Goal: Task Accomplishment & Management: Use online tool/utility

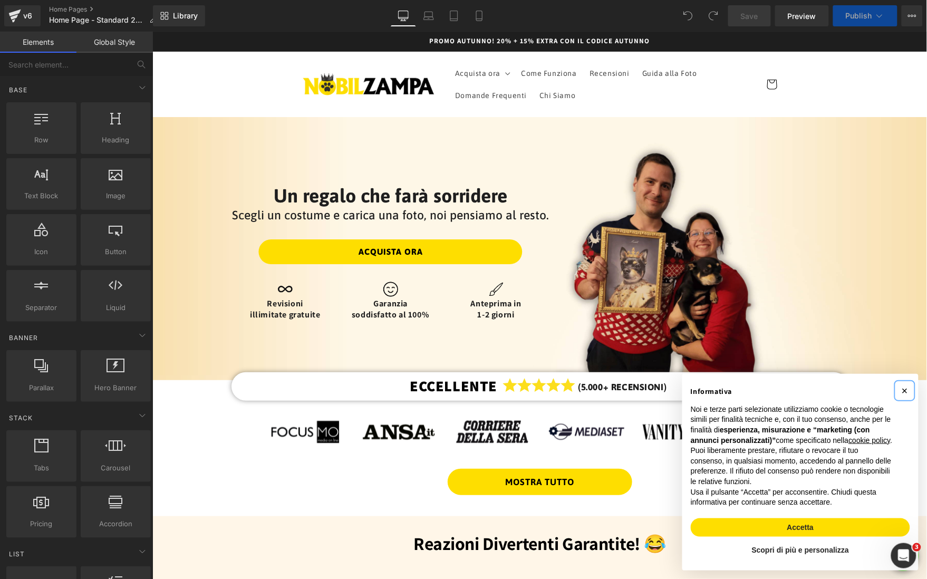
click at [904, 384] on span "×" at bounding box center [904, 390] width 6 height 12
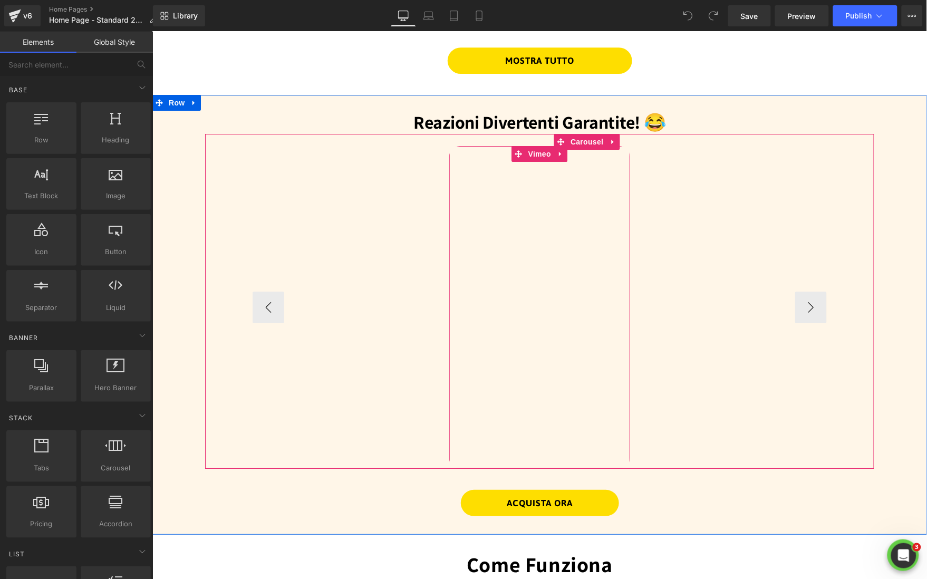
scroll to position [1055, 0]
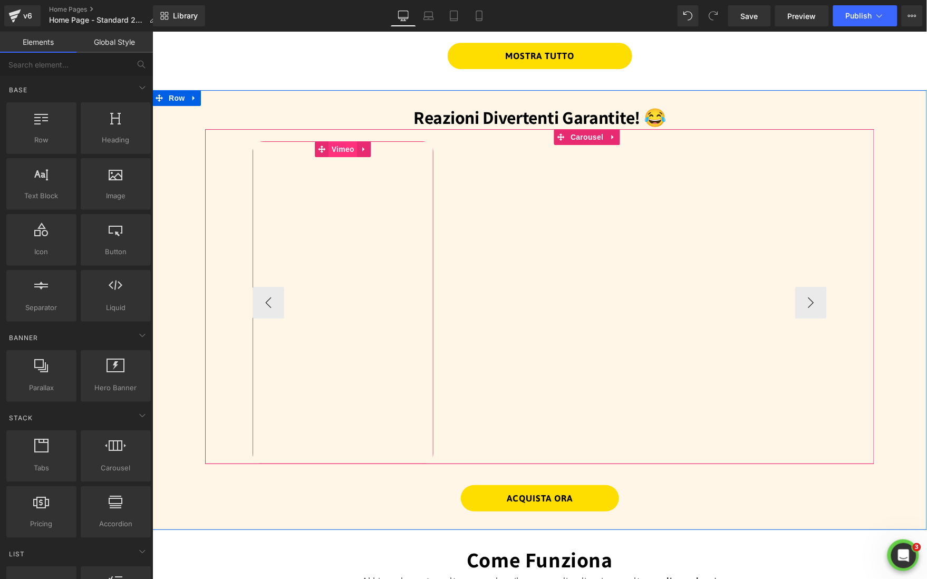
click at [342, 150] on span "Vimeo" at bounding box center [343, 149] width 28 height 16
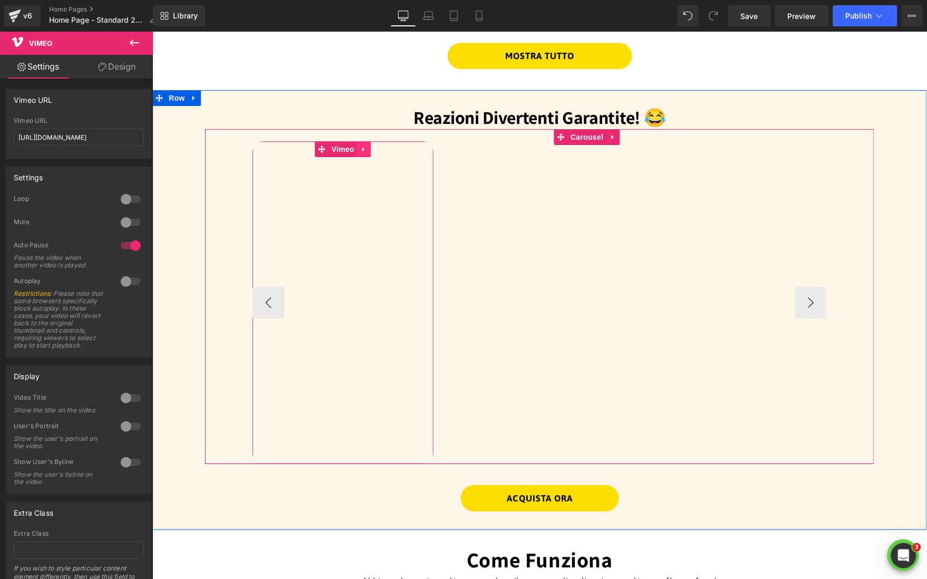
click at [363, 148] on icon at bounding box center [363, 149] width 2 height 5
click at [352, 150] on link at bounding box center [357, 149] width 14 height 16
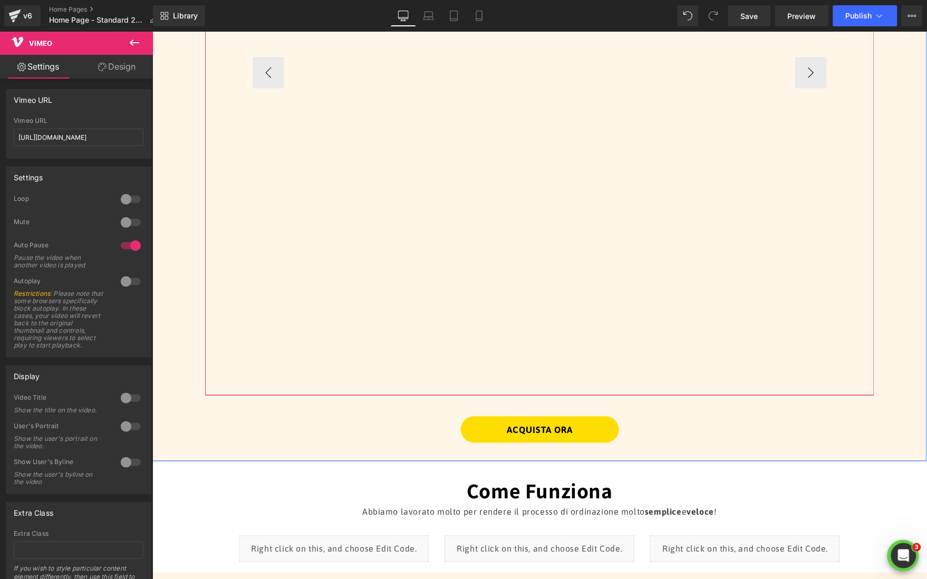
scroll to position [1449, 0]
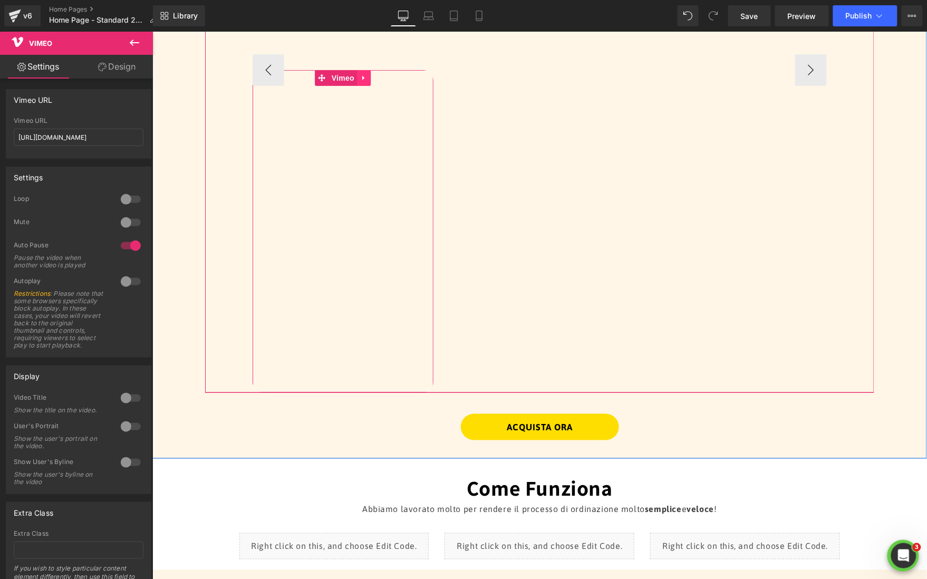
click at [363, 79] on icon at bounding box center [363, 78] width 7 height 8
click at [371, 79] on icon at bounding box center [369, 77] width 7 height 7
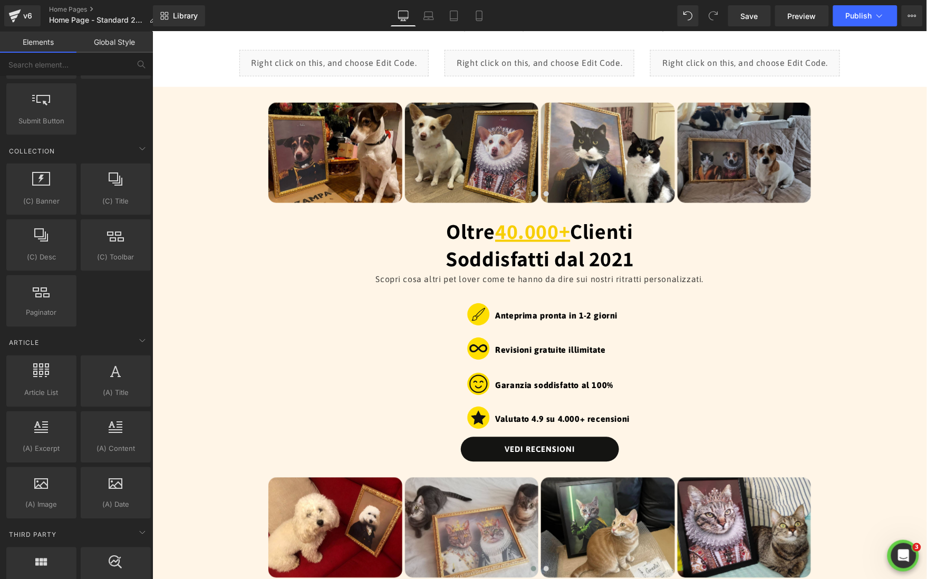
scroll to position [1609, 0]
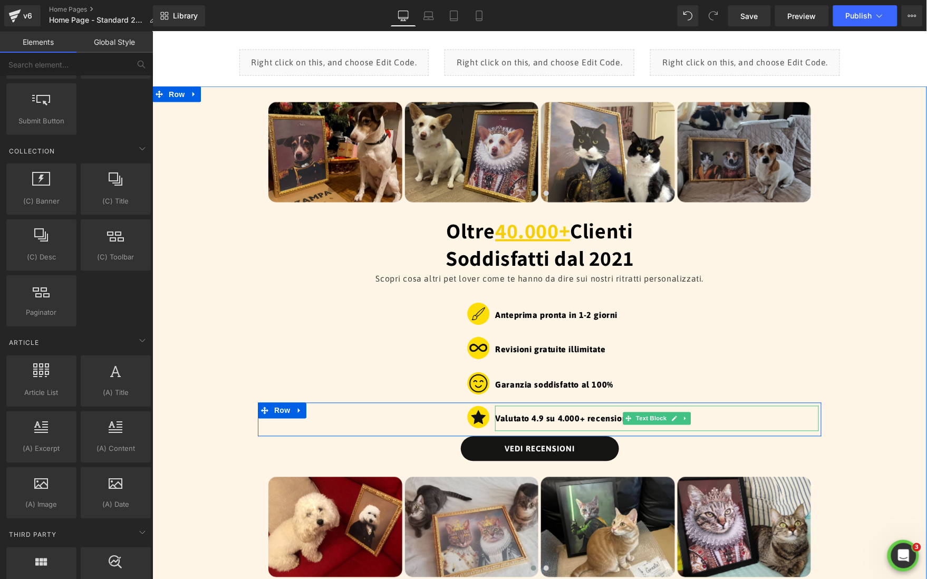
click at [570, 416] on p "Valutato 4.9 su 4.000+ recensioni" at bounding box center [657, 418] width 324 height 25
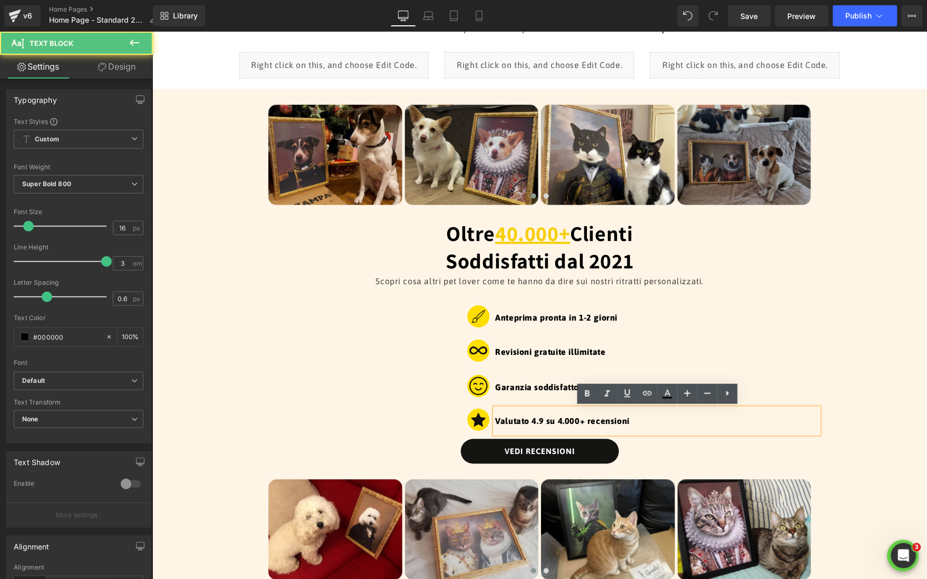
scroll to position [1608, 0]
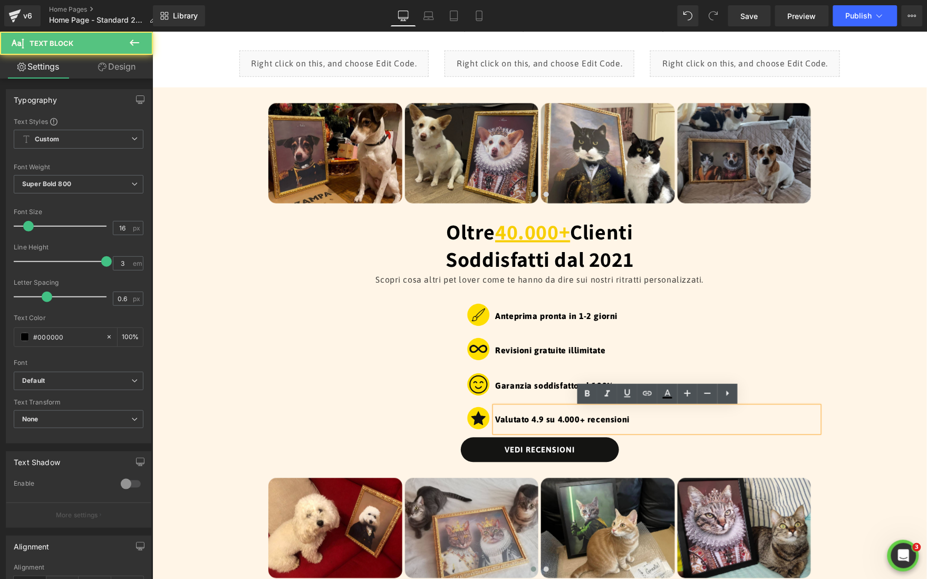
click at [562, 422] on p "Valutato 4.9 su 4.000+ recensioni" at bounding box center [657, 419] width 324 height 25
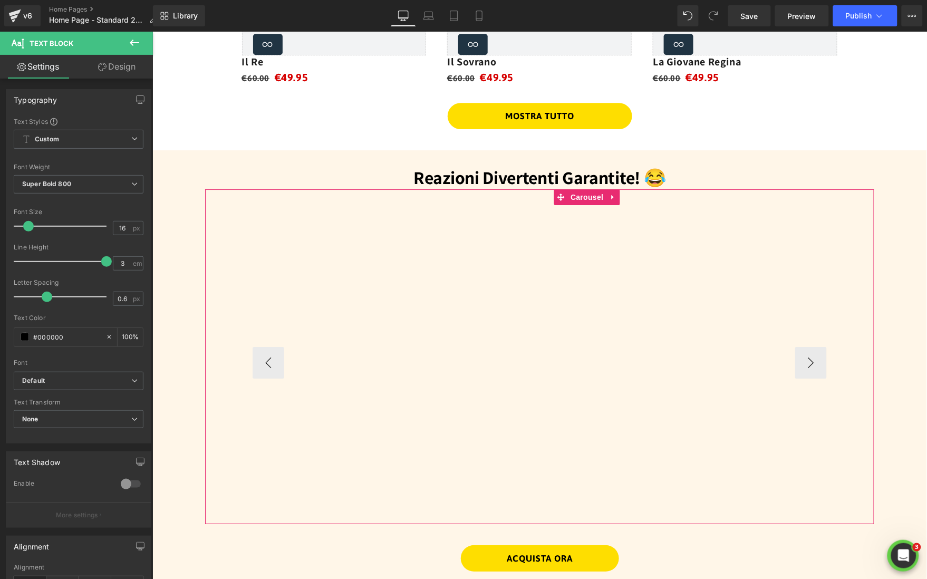
scroll to position [983, 0]
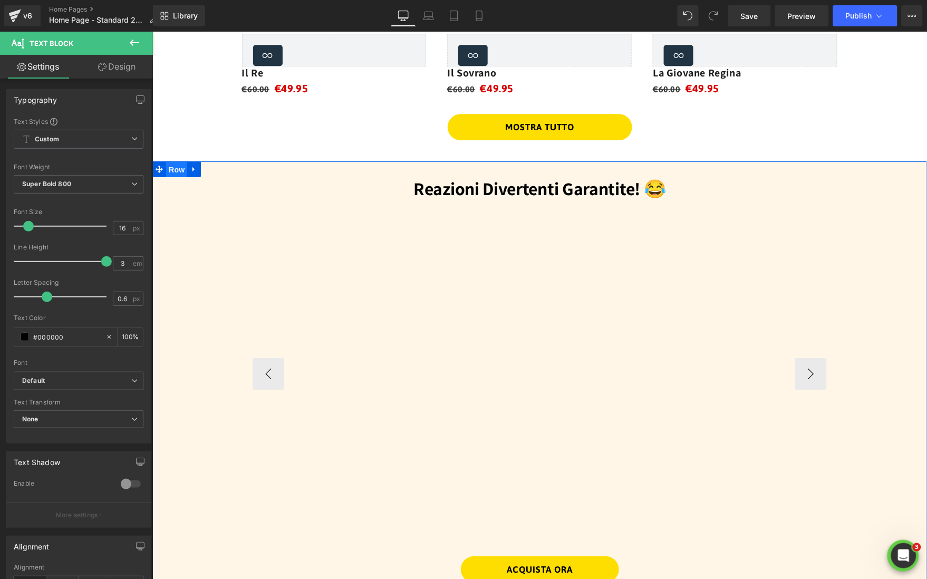
click at [173, 172] on span "Row" at bounding box center [176, 169] width 21 height 16
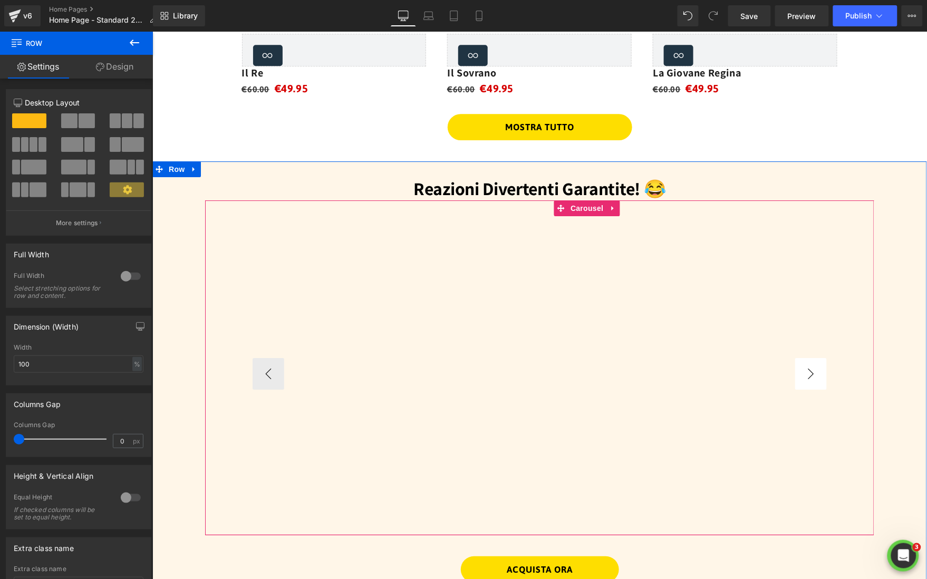
click at [812, 370] on button "›" at bounding box center [811, 374] width 32 height 32
click at [816, 371] on button "›" at bounding box center [811, 374] width 32 height 32
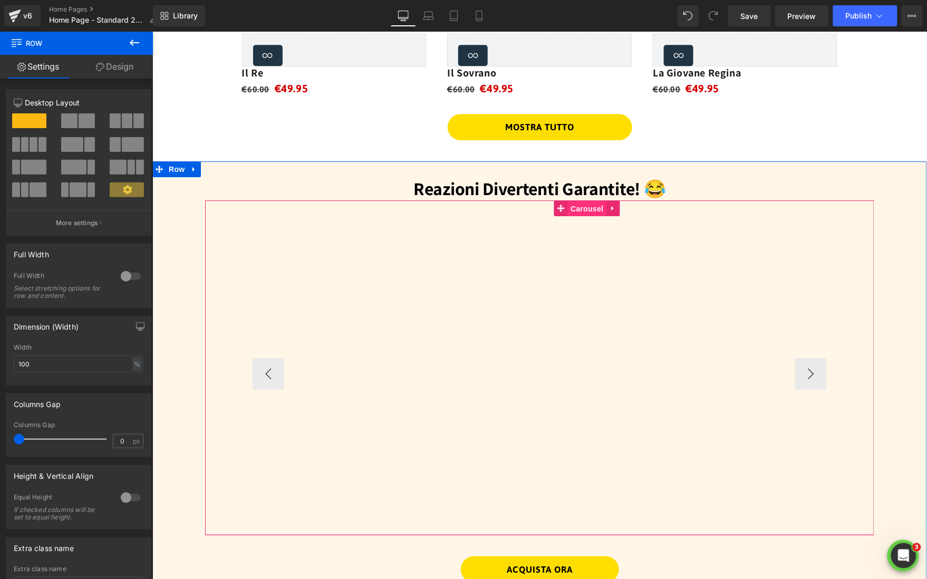
click at [587, 207] on span "Carousel" at bounding box center [586, 208] width 38 height 16
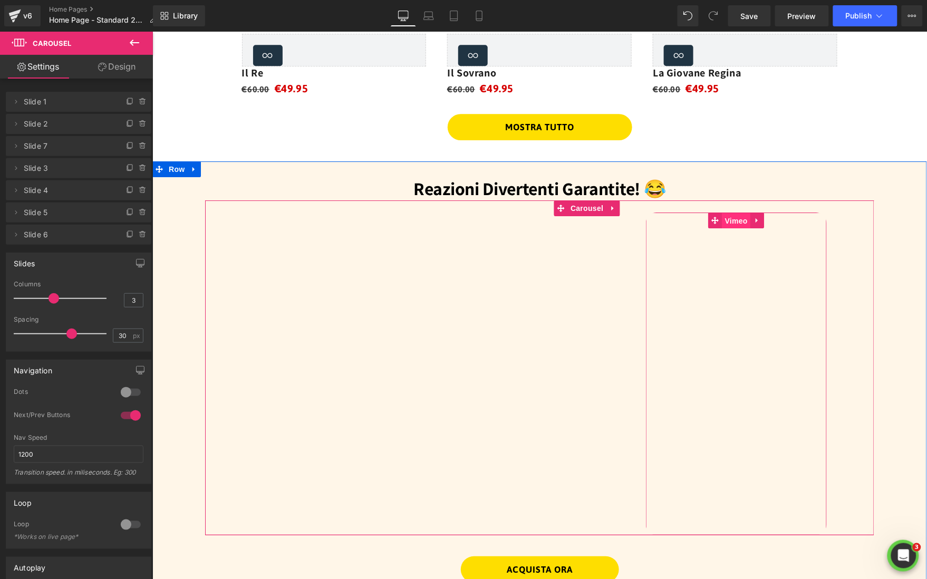
click at [735, 227] on span "Vimeo" at bounding box center [736, 221] width 28 height 16
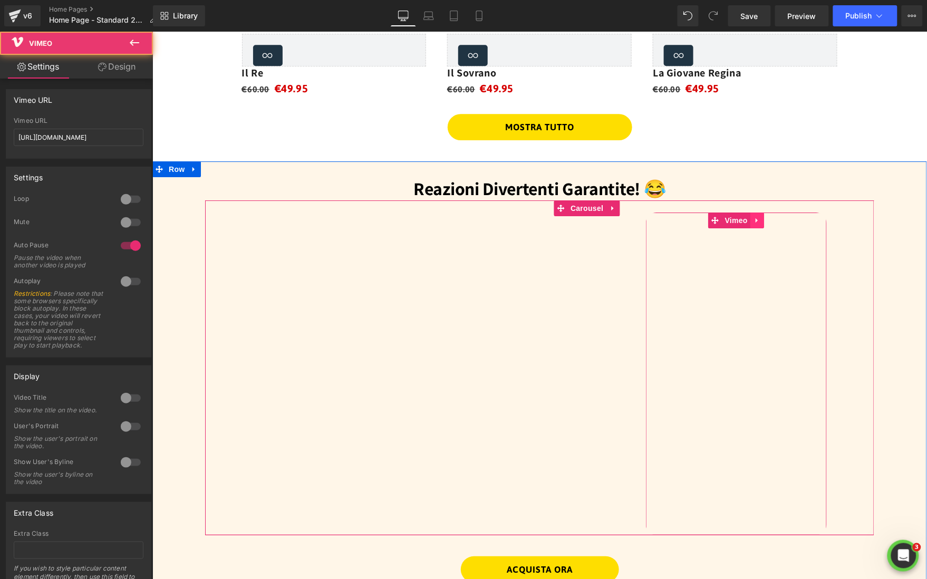
click at [755, 222] on icon at bounding box center [756, 220] width 7 height 8
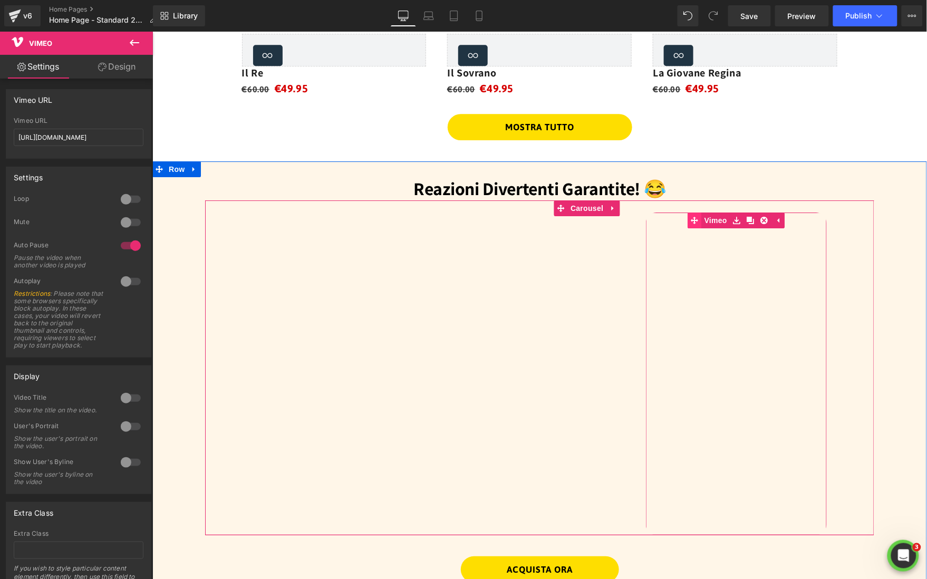
click at [715, 222] on link "Vimeo" at bounding box center [709, 220] width 42 height 16
click at [252, 378] on button "‹" at bounding box center [236, 374] width 32 height 32
click at [252, 366] on button "‹" at bounding box center [236, 374] width 32 height 32
click at [252, 373] on button "‹" at bounding box center [236, 374] width 32 height 32
click at [538, 219] on span "Vimeo" at bounding box center [539, 220] width 28 height 16
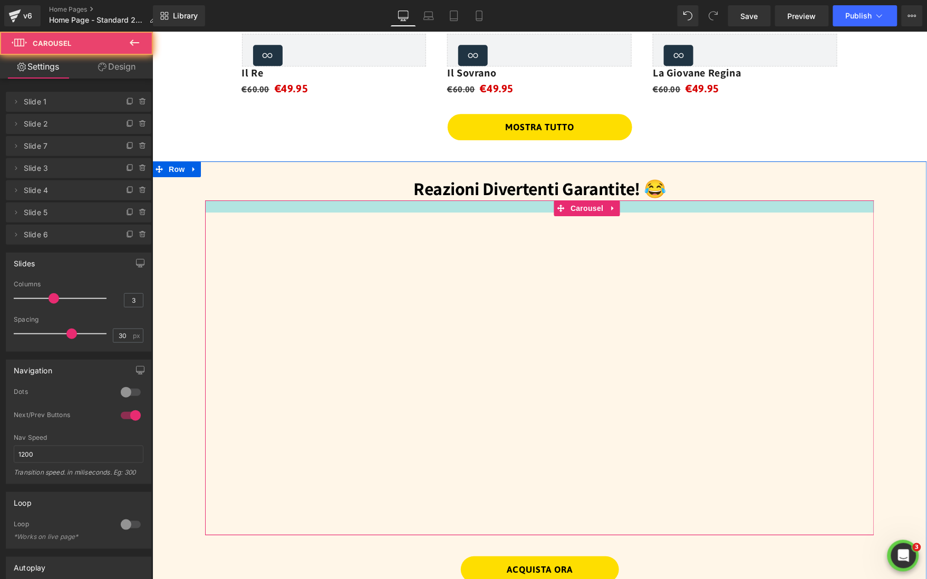
click at [513, 206] on div at bounding box center [539, 206] width 669 height 12
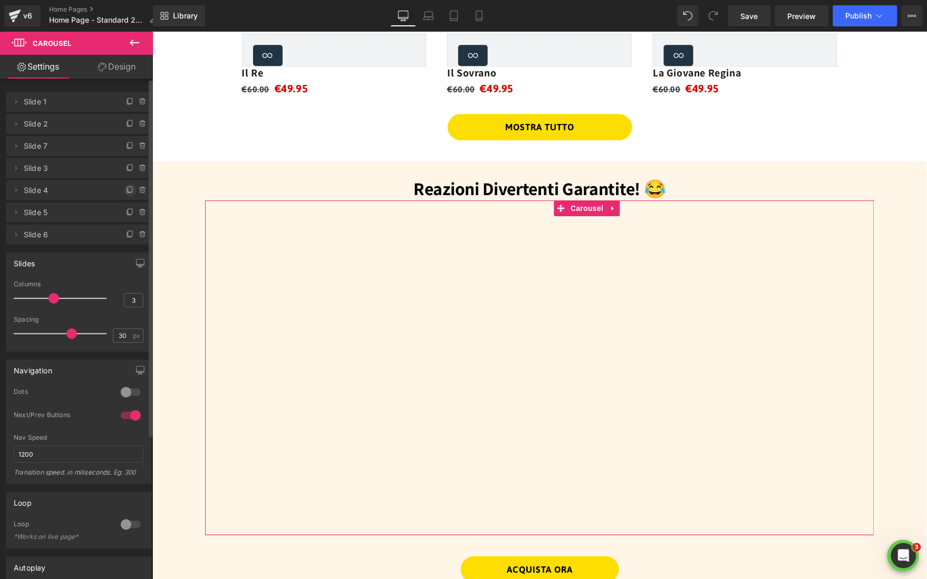
click at [126, 188] on icon at bounding box center [130, 190] width 8 height 8
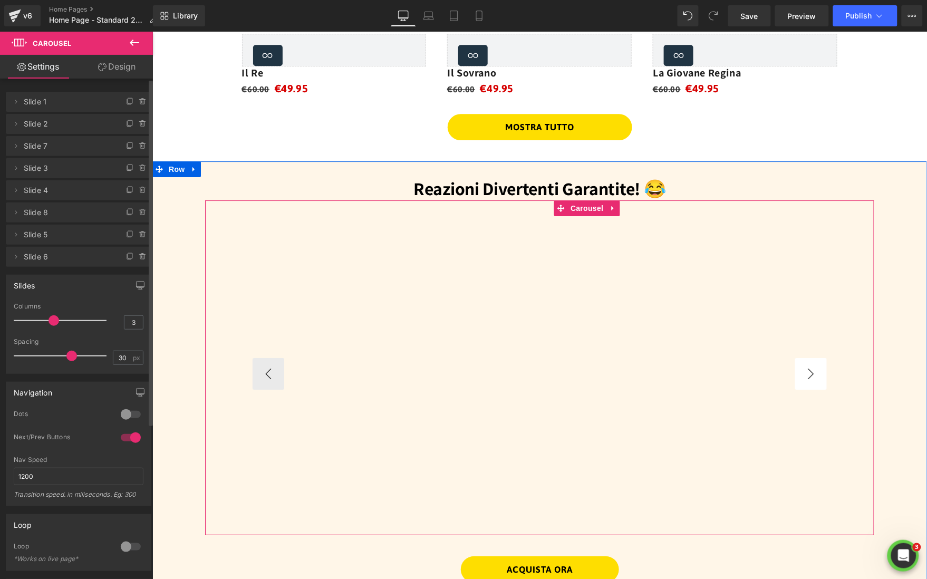
click at [808, 379] on button "›" at bounding box center [811, 374] width 32 height 32
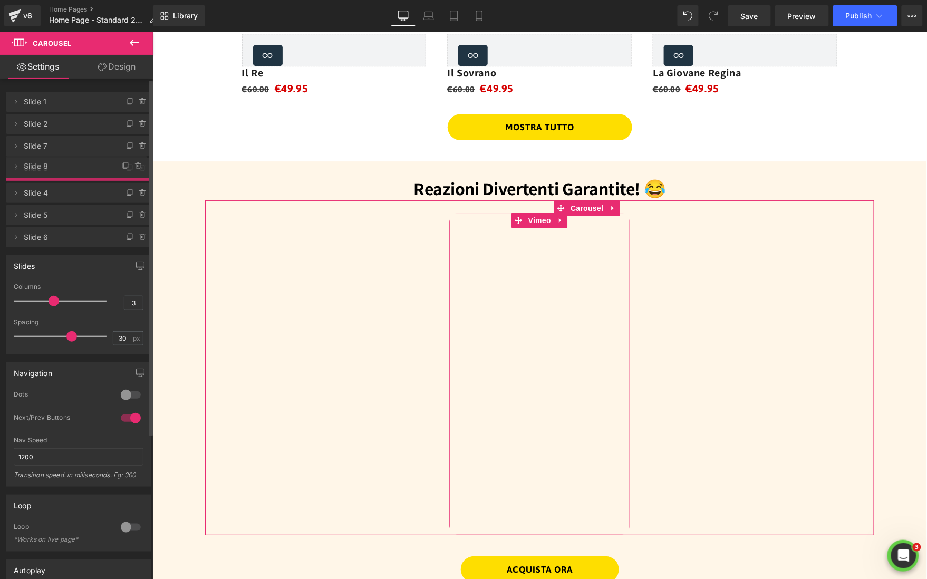
drag, startPoint x: 40, startPoint y: 215, endPoint x: 45, endPoint y: 168, distance: 46.8
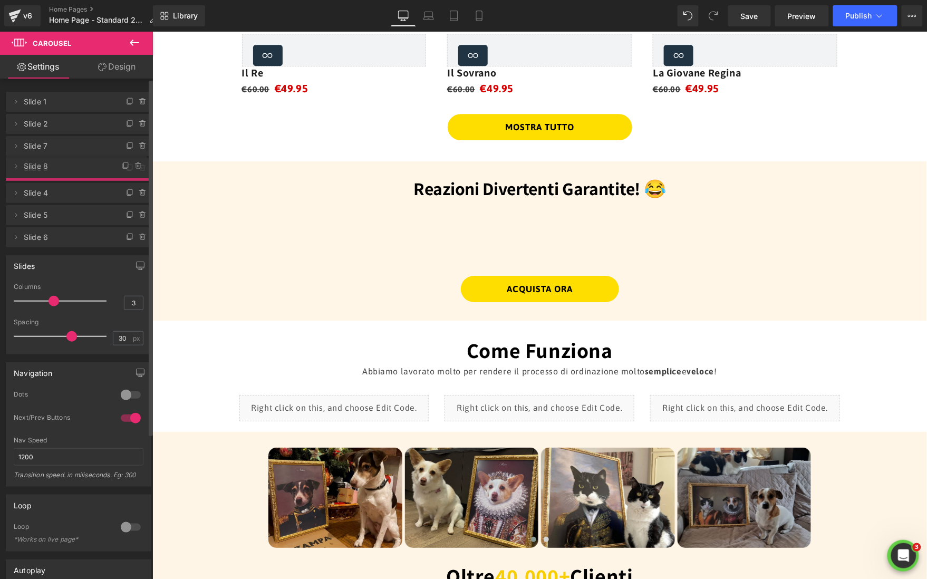
scroll to position [1, 0]
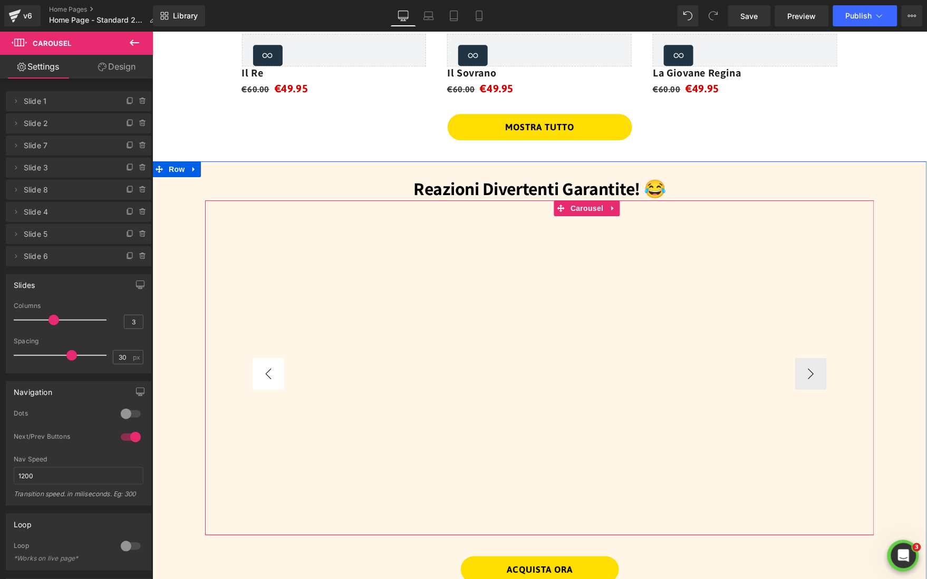
click at [267, 375] on button "‹" at bounding box center [268, 374] width 32 height 32
click at [804, 373] on button "›" at bounding box center [811, 374] width 32 height 32
click at [816, 377] on button "›" at bounding box center [811, 374] width 32 height 32
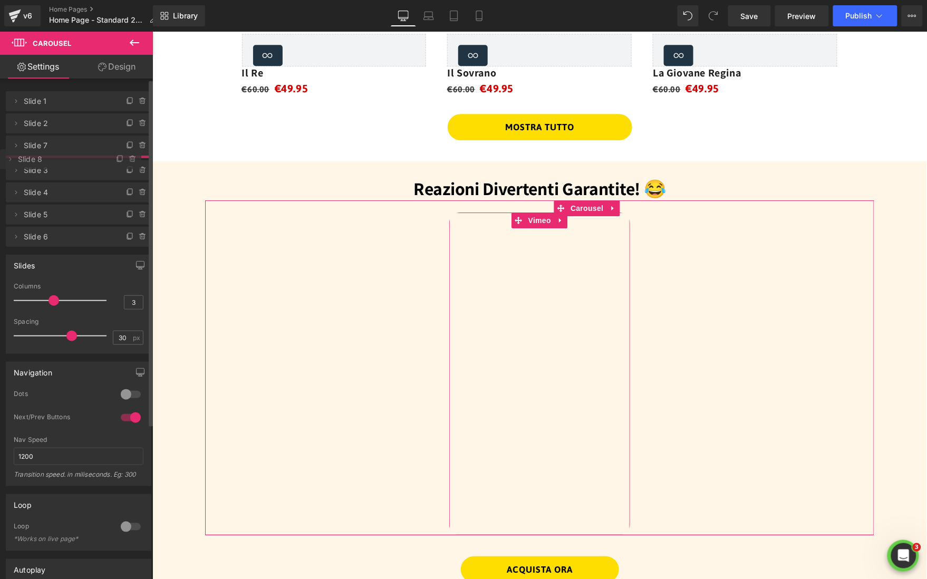
drag, startPoint x: 69, startPoint y: 195, endPoint x: 76, endPoint y: 164, distance: 31.3
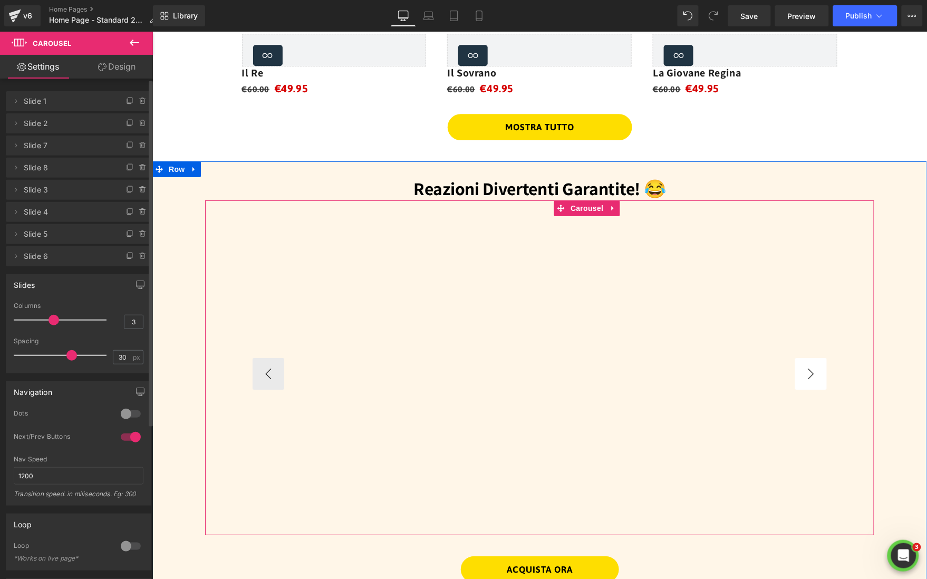
click at [816, 383] on button "›" at bounding box center [811, 374] width 32 height 32
click at [532, 221] on span "Vimeo" at bounding box center [539, 221] width 28 height 16
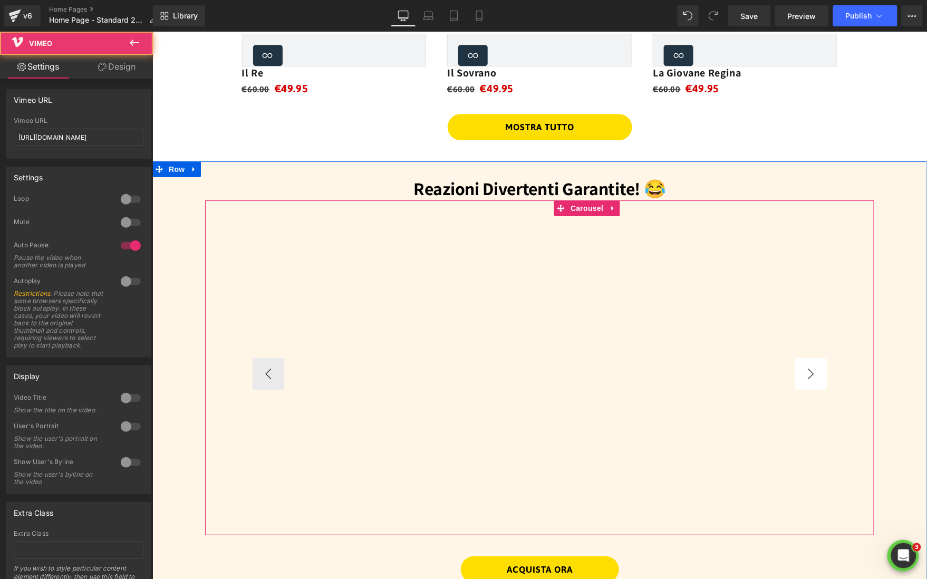
click at [812, 373] on button "›" at bounding box center [811, 374] width 32 height 32
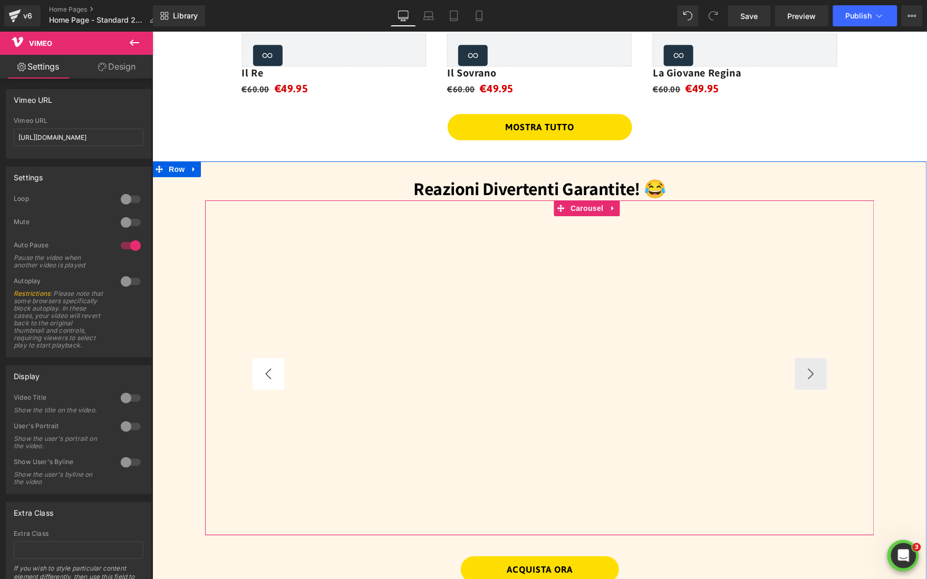
click at [277, 370] on button "‹" at bounding box center [268, 374] width 32 height 32
click at [273, 370] on button "‹" at bounding box center [268, 374] width 32 height 32
click at [534, 220] on span "Vimeo" at bounding box center [539, 220] width 28 height 16
click at [536, 221] on span "Vimeo" at bounding box center [539, 221] width 28 height 16
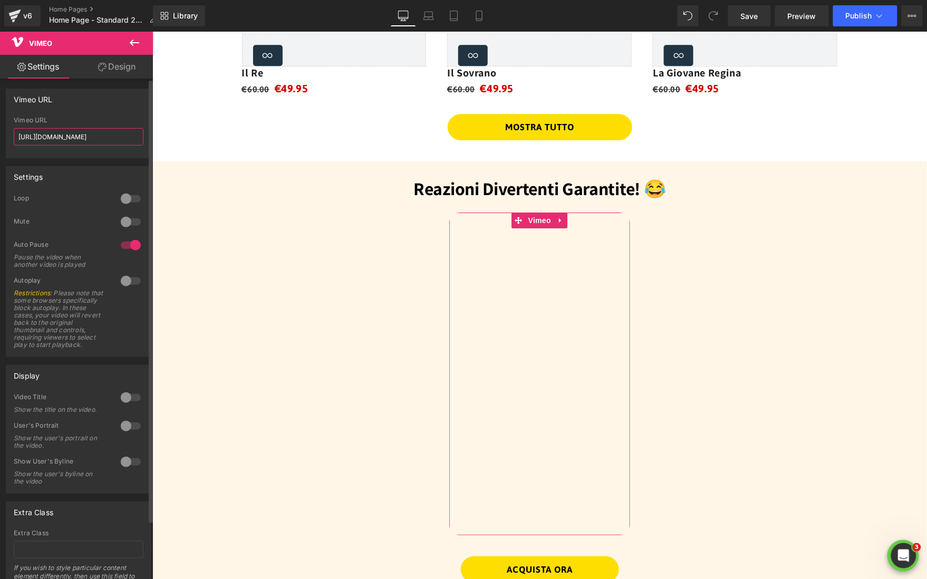
scroll to position [0, 0]
drag, startPoint x: 127, startPoint y: 137, endPoint x: 11, endPoint y: 131, distance: 116.2
click at [11, 131] on div "https://vimeo.com/1124124916 Vimeo URL https://vimeo.com/1124124916" at bounding box center [78, 137] width 144 height 41
paste input "5763040?share=copy"
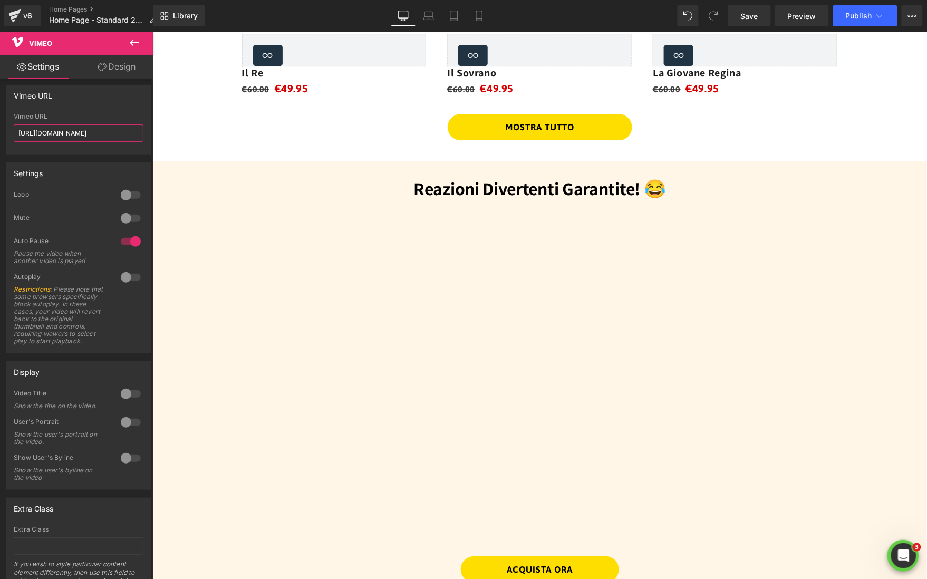
drag, startPoint x: 250, startPoint y: 166, endPoint x: 280, endPoint y: 146, distance: 36.0
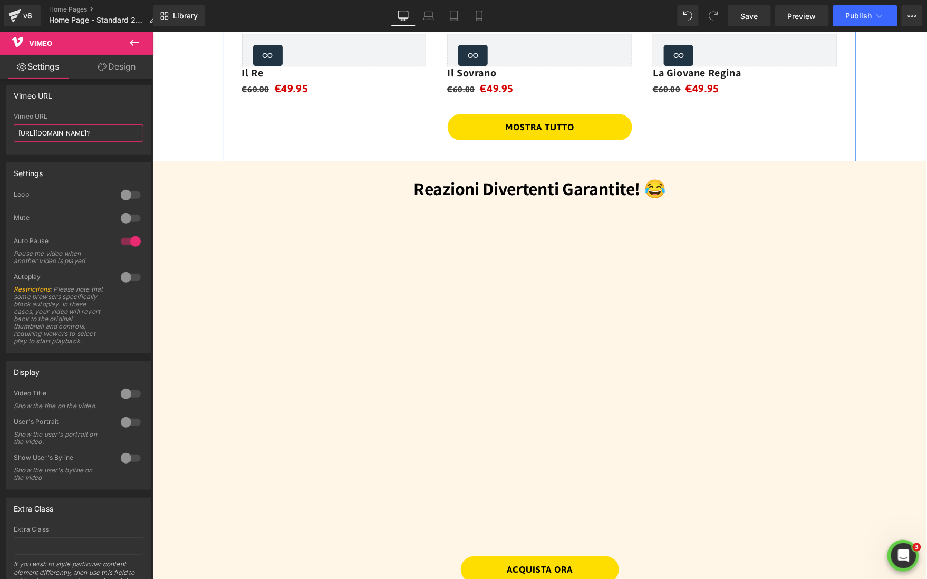
scroll to position [0, 0]
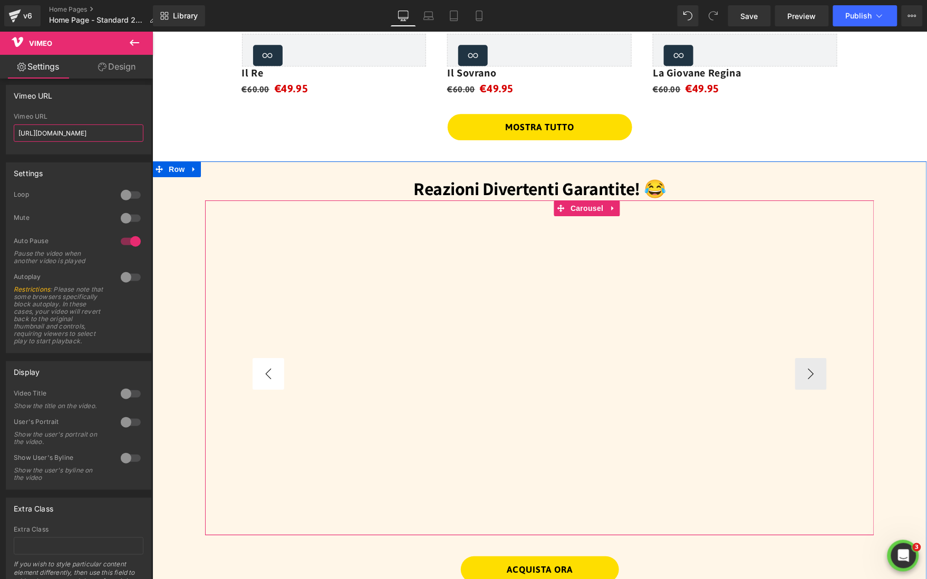
type input "https://vimeo.com/1125763040"
click at [263, 372] on button "‹" at bounding box center [268, 374] width 32 height 32
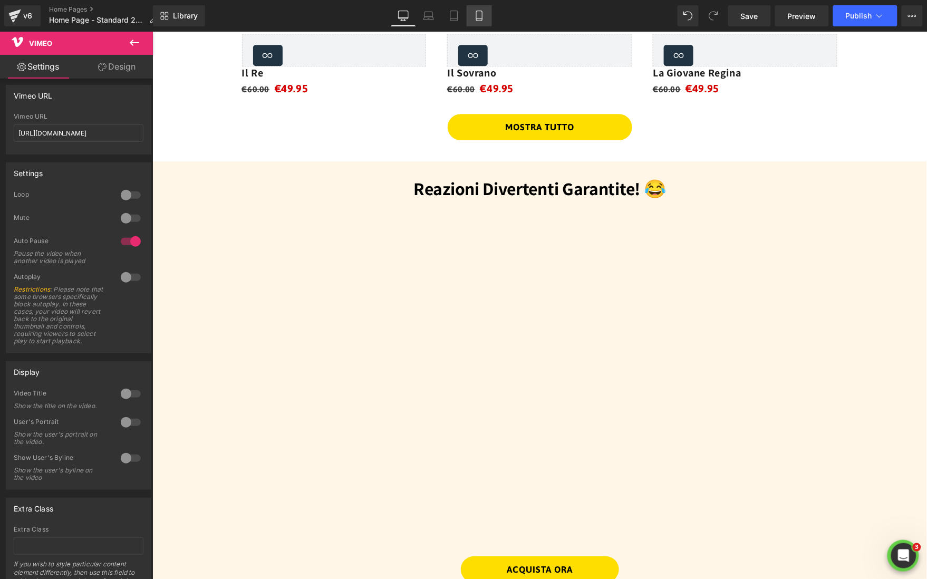
click at [477, 21] on icon at bounding box center [479, 16] width 6 height 10
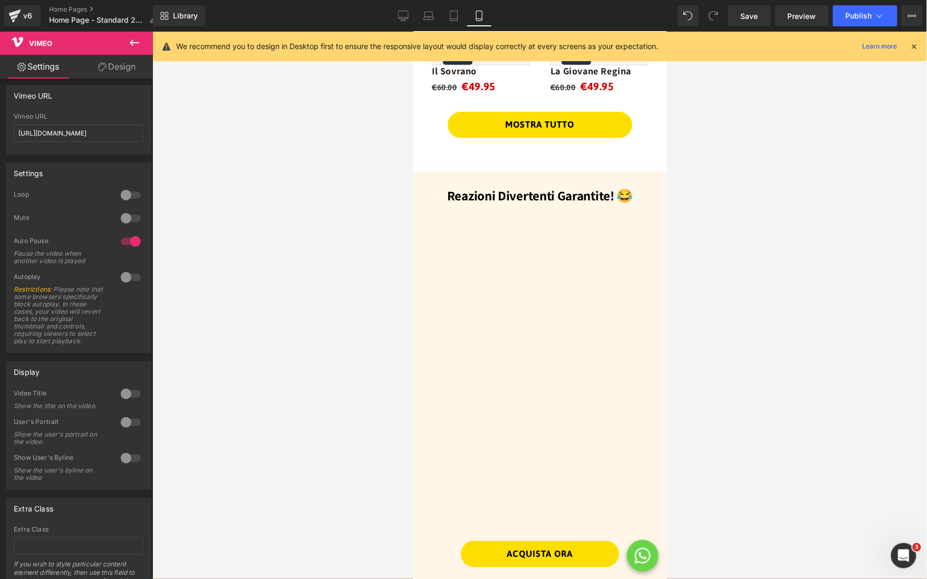
scroll to position [1027, 0]
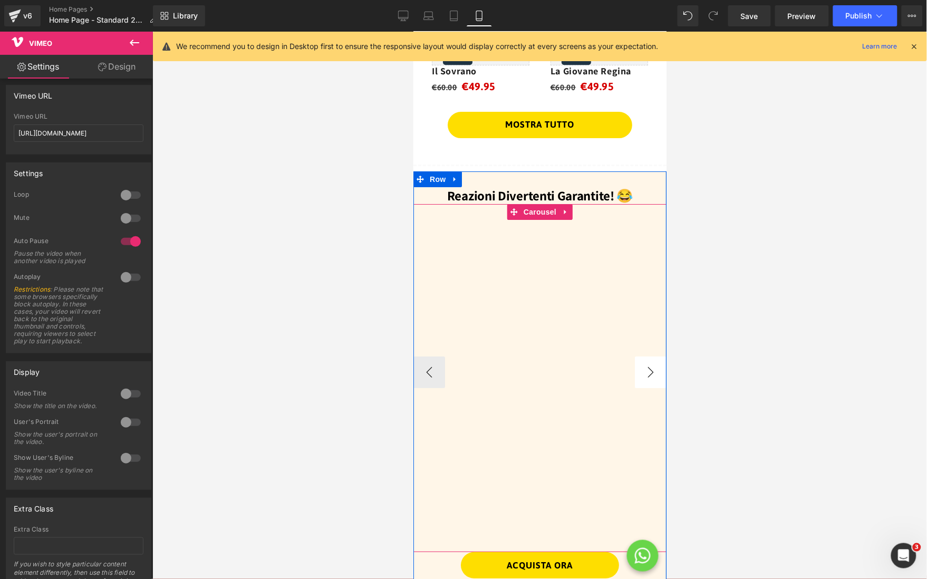
click at [649, 379] on button "›" at bounding box center [650, 372] width 32 height 32
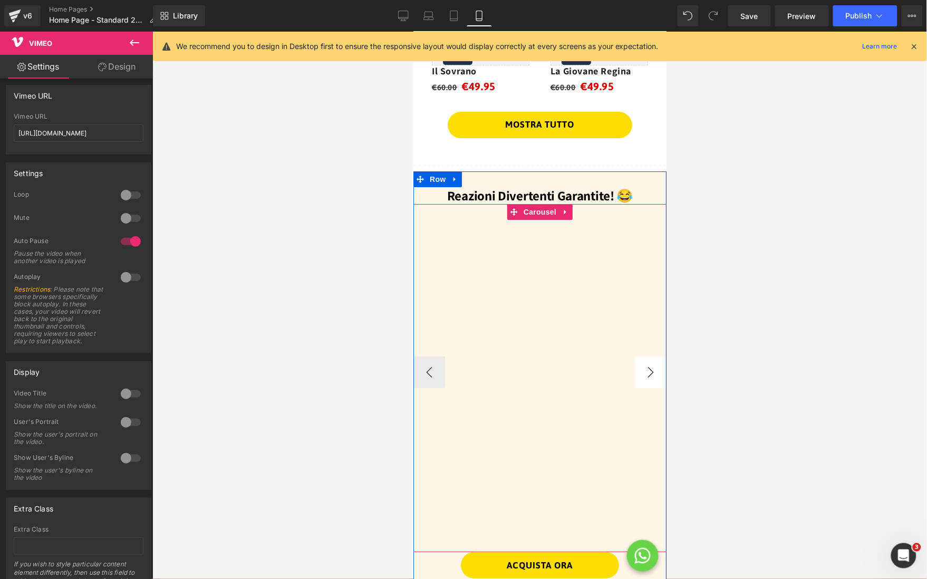
click at [649, 379] on button "›" at bounding box center [650, 372] width 32 height 32
click at [418, 373] on button "‹" at bounding box center [429, 372] width 32 height 32
click at [420, 372] on button "‹" at bounding box center [429, 372] width 32 height 32
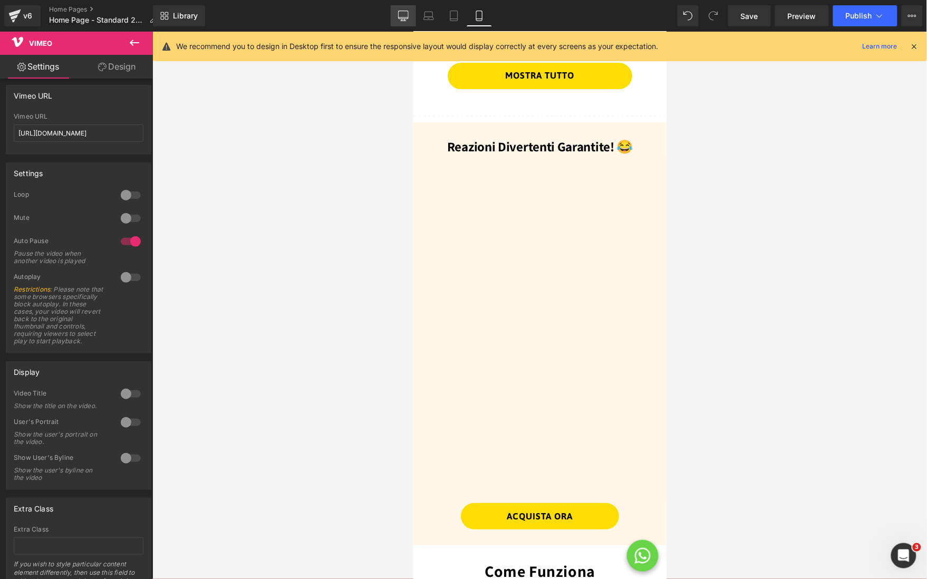
click at [403, 11] on icon at bounding box center [403, 16] width 11 height 11
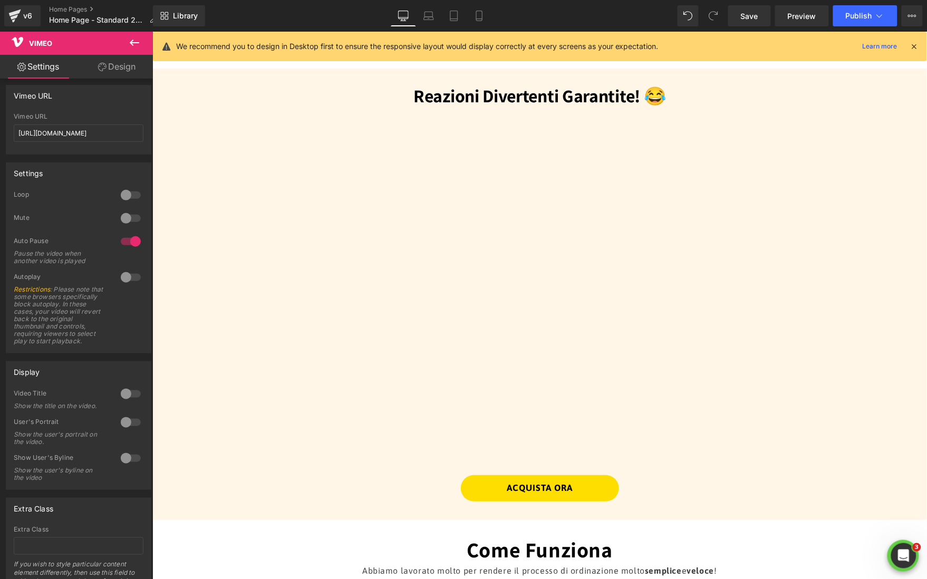
scroll to position [1029, 0]
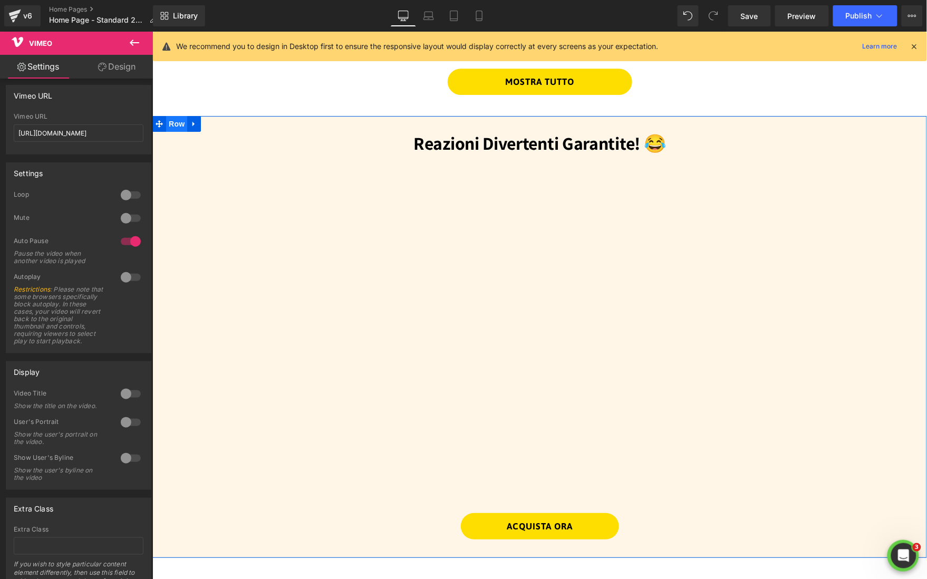
click at [177, 125] on span "Row" at bounding box center [176, 123] width 21 height 16
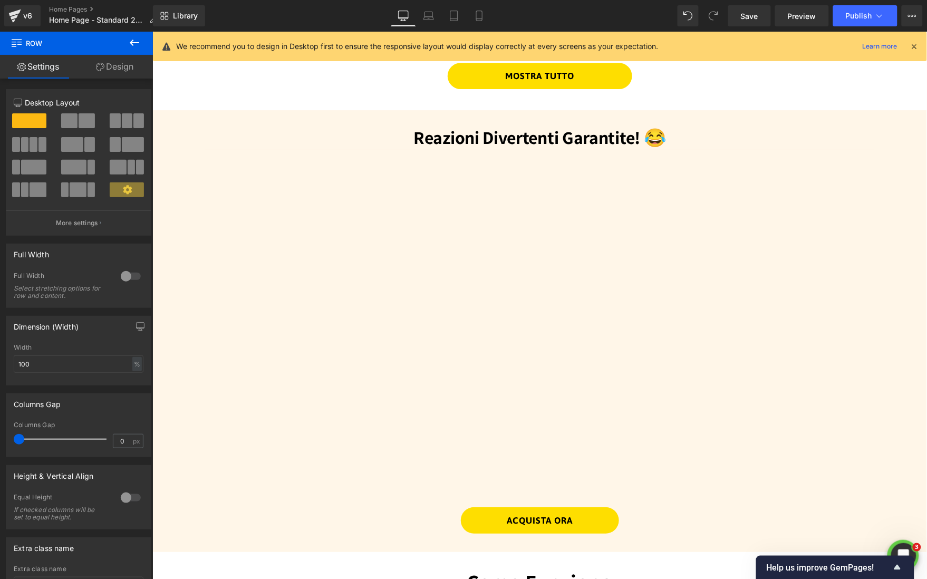
scroll to position [1031, 0]
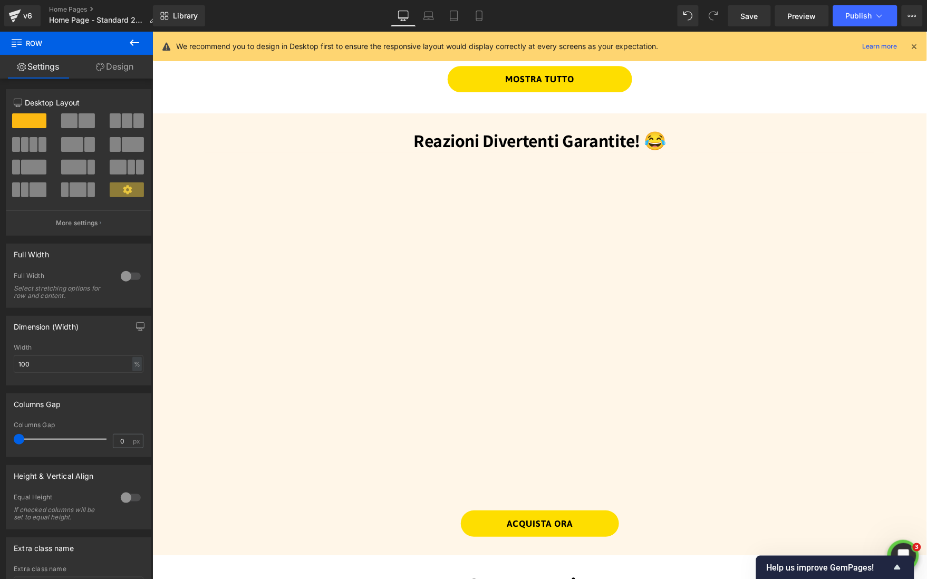
click at [214, 137] on h3 "Reazioni Divertenti Garantite! 😂" at bounding box center [539, 140] width 669 height 23
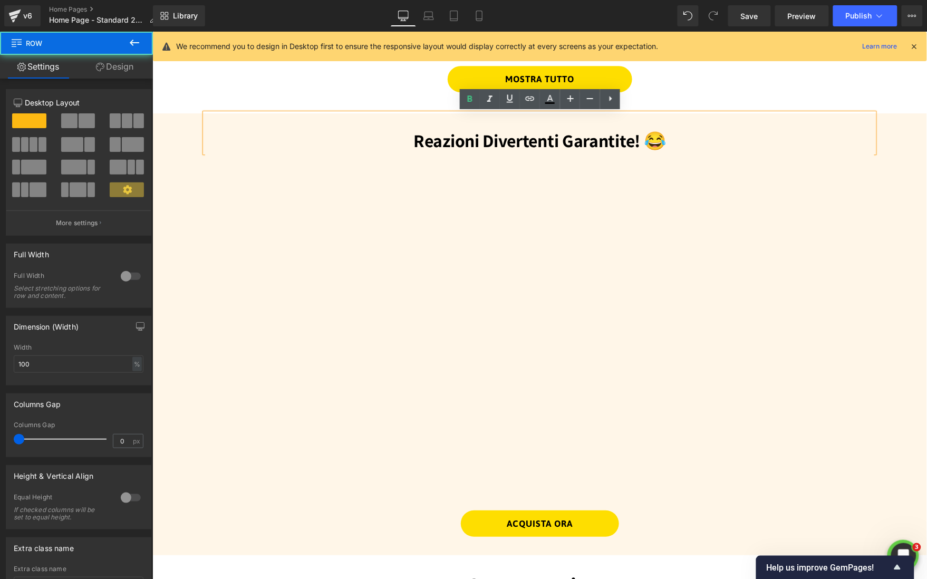
click at [169, 133] on div "Reazioni Divertenti Garantite! 😂 Heading Vimeo Vimeo Vimeo Vimeo Vimeo" at bounding box center [539, 334] width 775 height 442
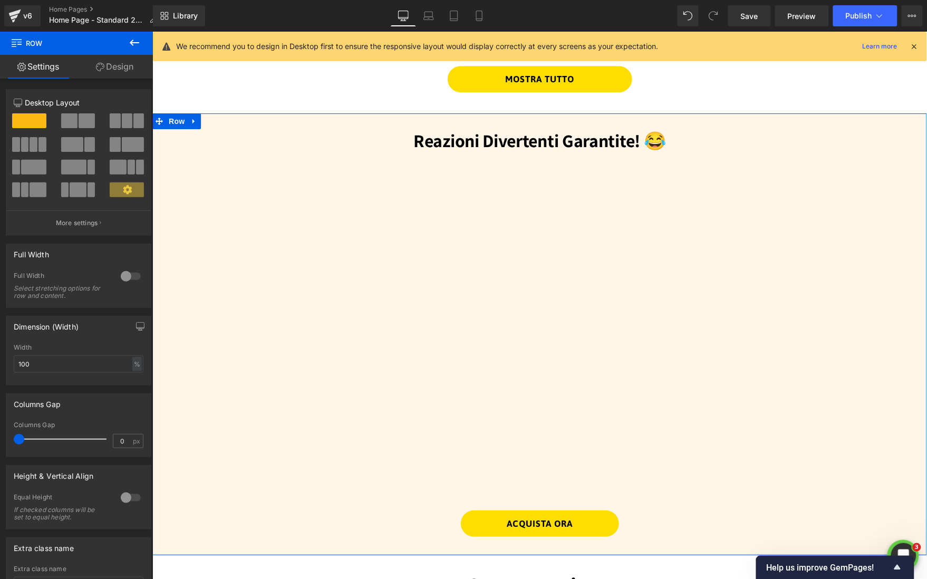
click at [889, 186] on div "Reazioni Divertenti Garantite! 😂 Heading Vimeo Vimeo Vimeo Vimeo Vimeo" at bounding box center [539, 334] width 775 height 442
click at [173, 122] on span "Row" at bounding box center [176, 121] width 21 height 16
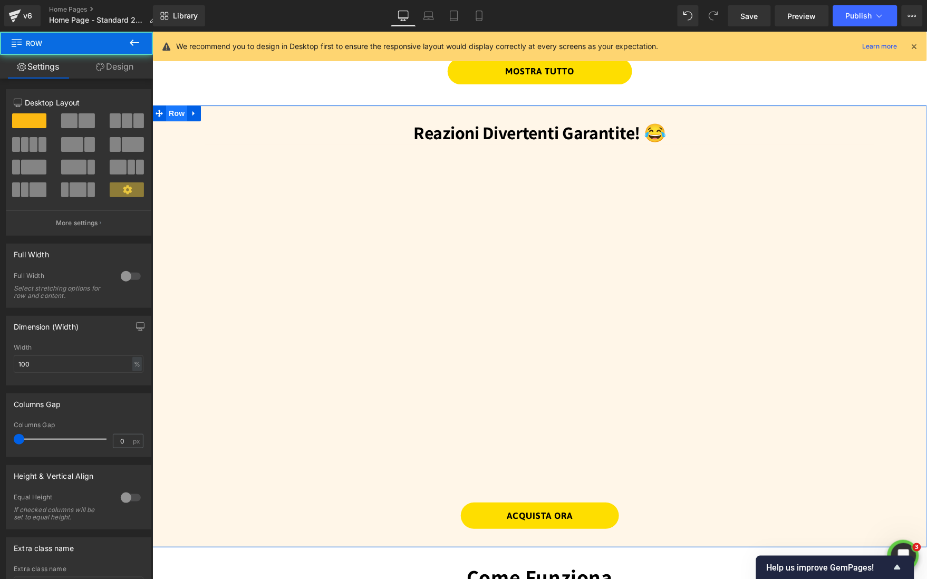
scroll to position [1042, 0]
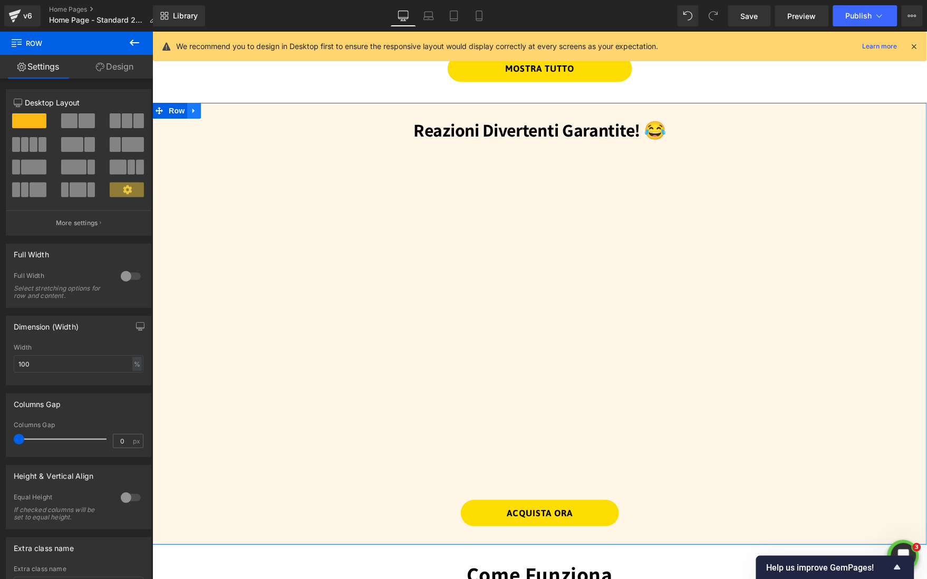
click at [193, 111] on icon at bounding box center [193, 111] width 7 height 8
click at [197, 112] on link at bounding box center [194, 110] width 14 height 16
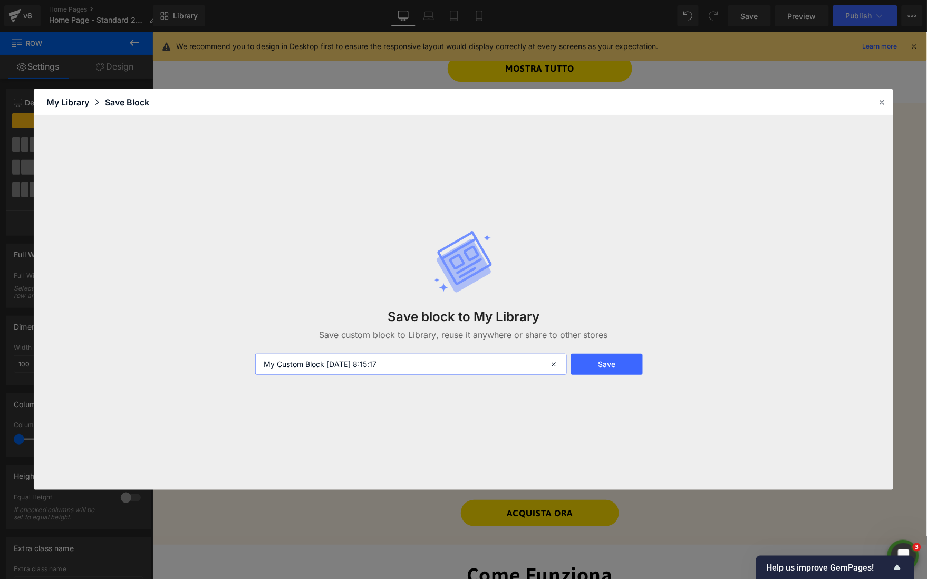
drag, startPoint x: 442, startPoint y: 373, endPoint x: 266, endPoint y: 338, distance: 179.6
click at [266, 338] on div "Save block to My Library Save custom block to Library, reuse it anywhere or sha…" at bounding box center [464, 302] width 430 height 187
type input "R"
type input "Reazioni carosello [DATE]"
click at [620, 369] on button "Save" at bounding box center [607, 364] width 72 height 21
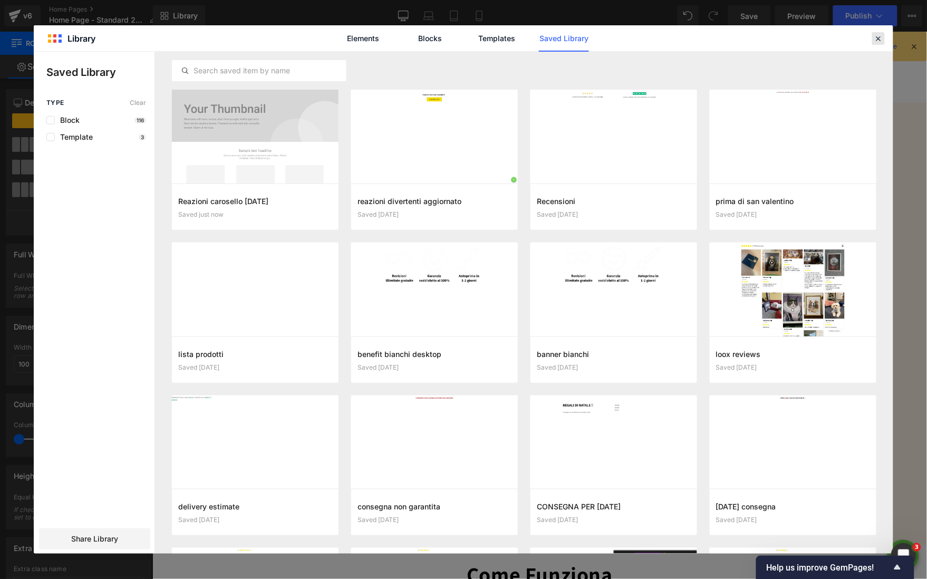
click at [882, 38] on icon at bounding box center [878, 38] width 9 height 9
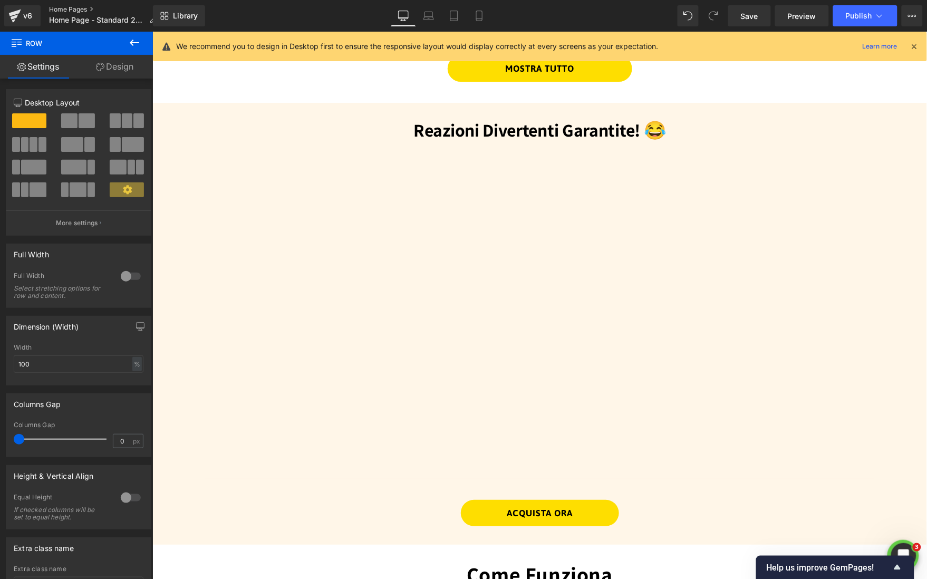
click at [67, 9] on link "Home Pages" at bounding box center [107, 9] width 116 height 8
click at [866, 18] on span "Publish" at bounding box center [859, 16] width 26 height 8
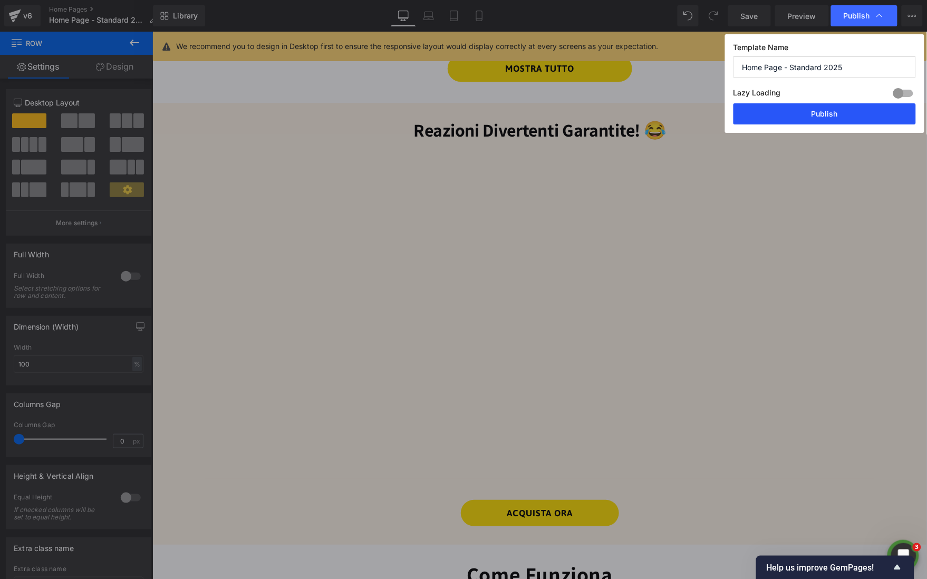
click at [858, 114] on button "Publish" at bounding box center [825, 113] width 182 height 21
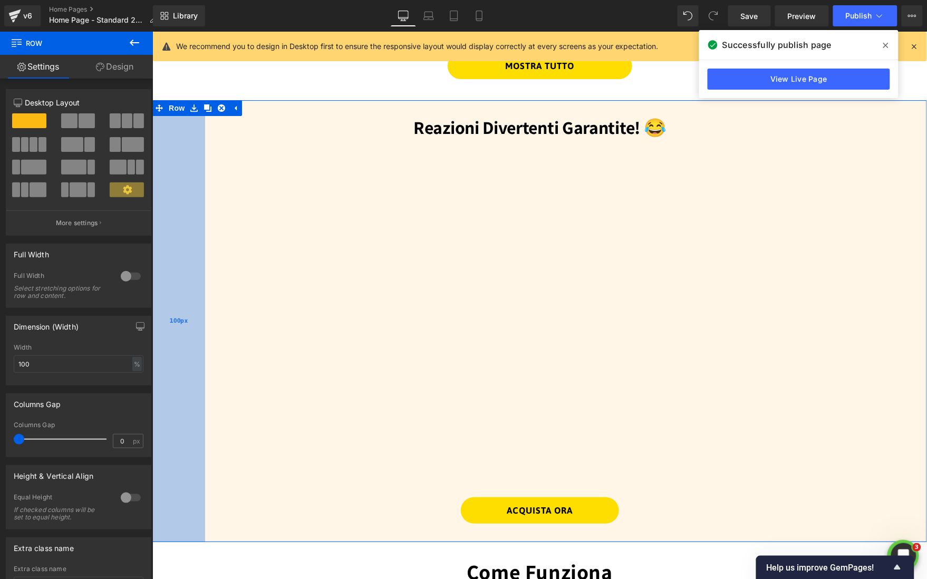
scroll to position [1045, 0]
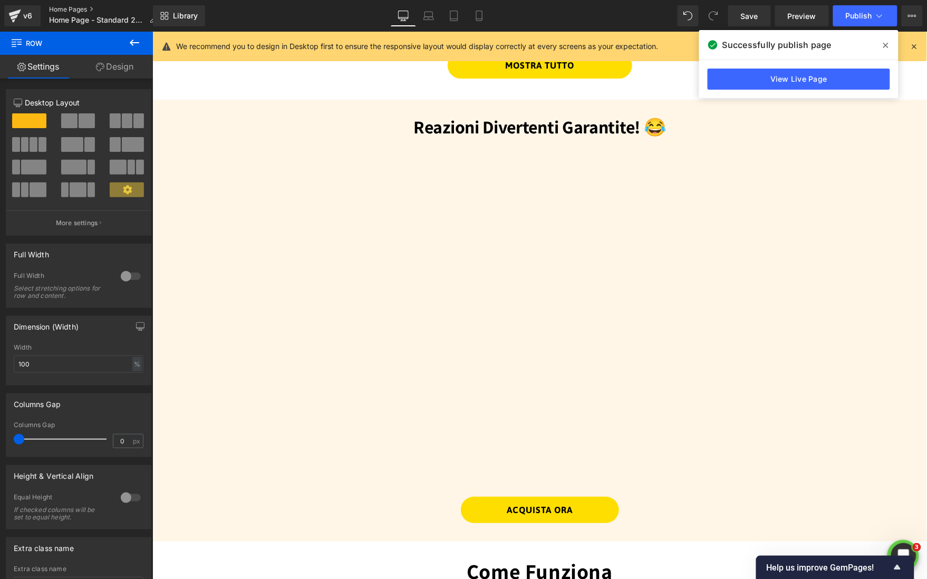
click at [66, 8] on link "Home Pages" at bounding box center [107, 9] width 116 height 8
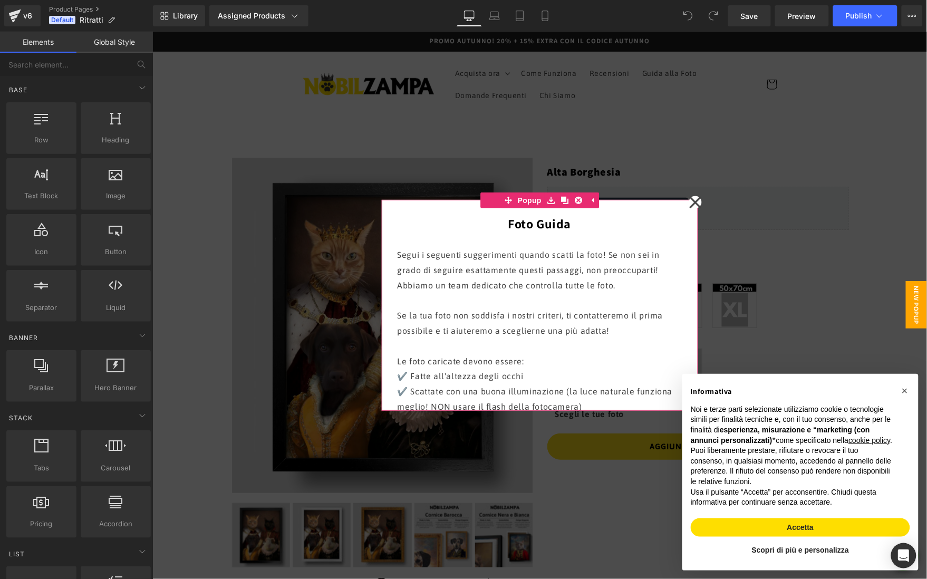
click at [692, 201] on icon at bounding box center [695, 202] width 13 height 53
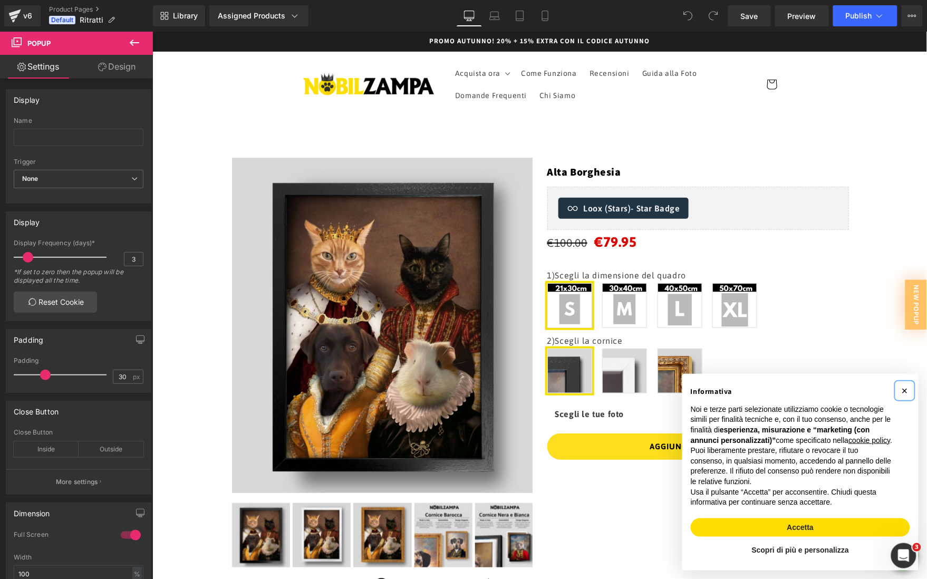
drag, startPoint x: 904, startPoint y: 380, endPoint x: 480, endPoint y: 296, distance: 432.2
click at [904, 384] on span "×" at bounding box center [904, 390] width 6 height 12
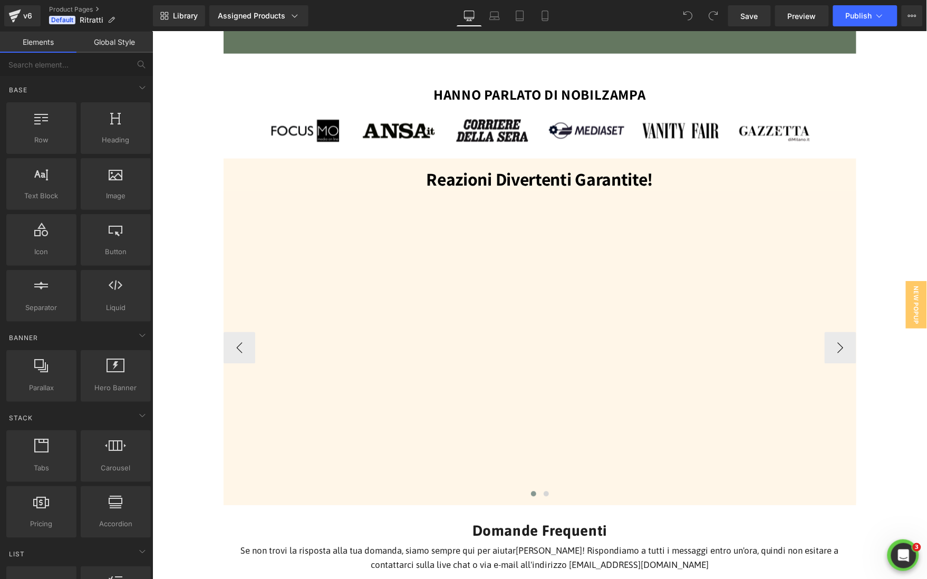
scroll to position [1630, 0]
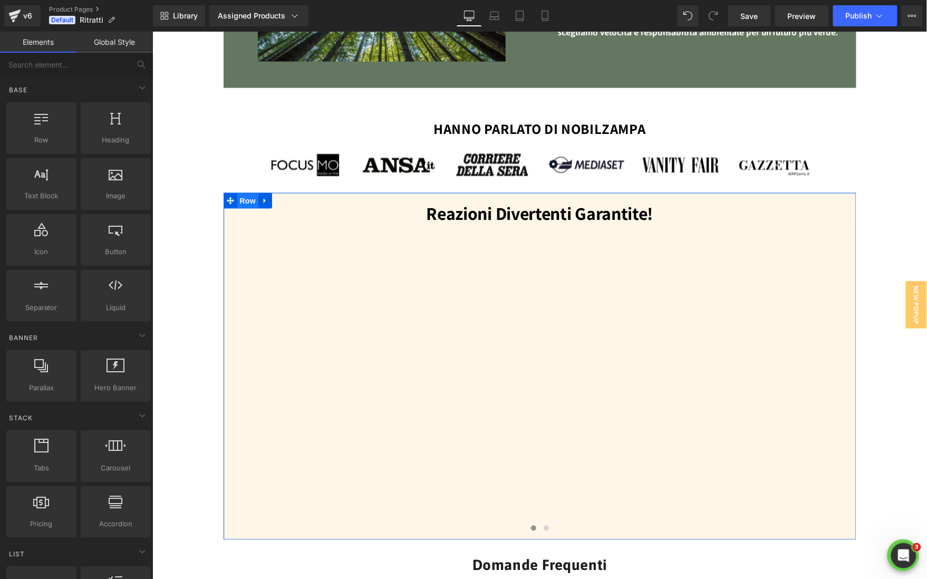
click at [245, 199] on span "Row" at bounding box center [247, 200] width 21 height 16
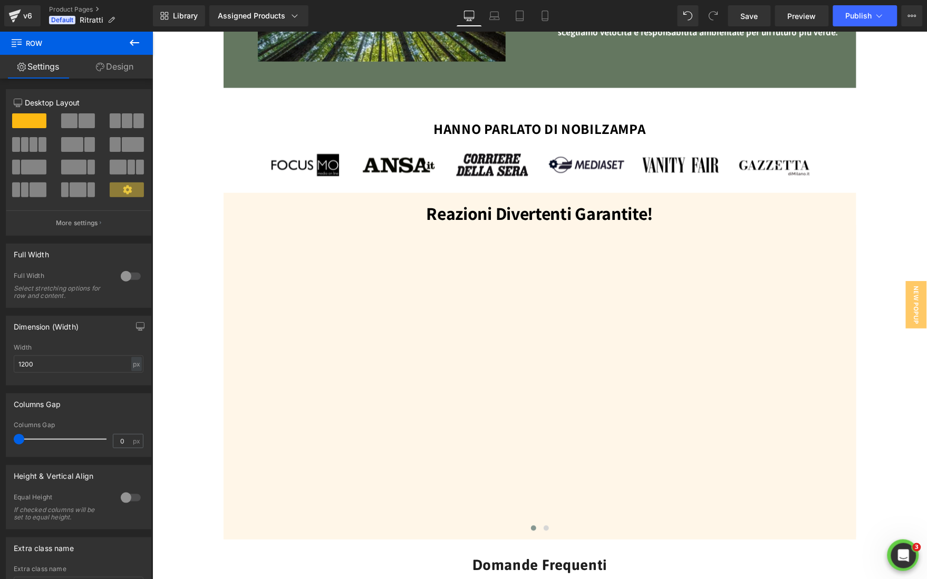
click at [136, 41] on icon at bounding box center [134, 42] width 13 height 13
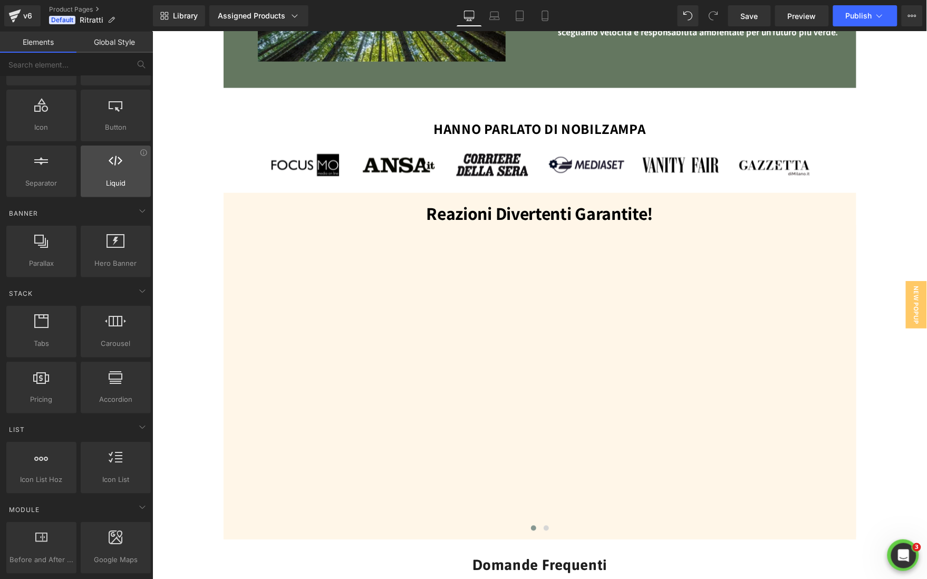
scroll to position [35, 0]
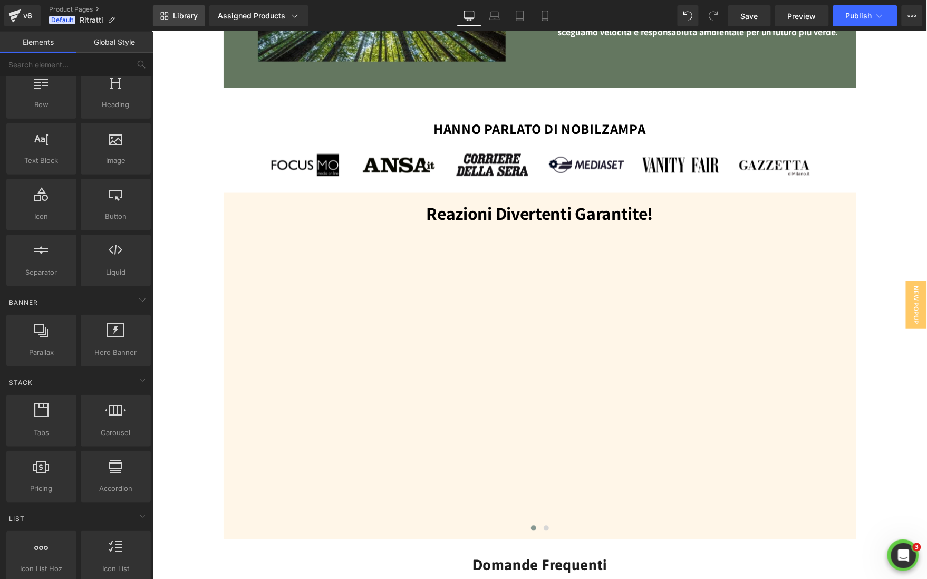
click at [184, 20] on span "Library" at bounding box center [185, 15] width 25 height 9
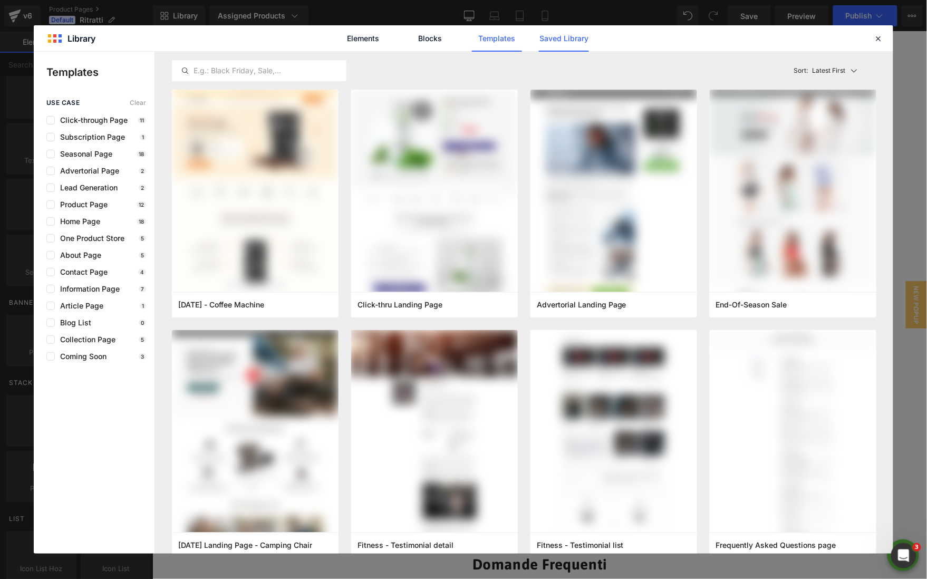
click at [582, 44] on link "Saved Library" at bounding box center [564, 38] width 50 height 26
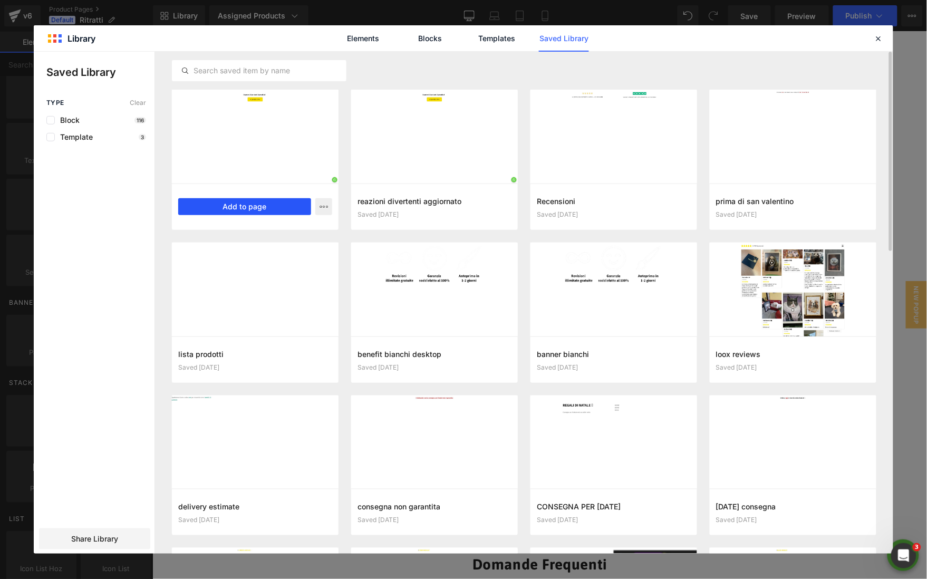
click at [266, 208] on button "Add to page" at bounding box center [244, 206] width 133 height 17
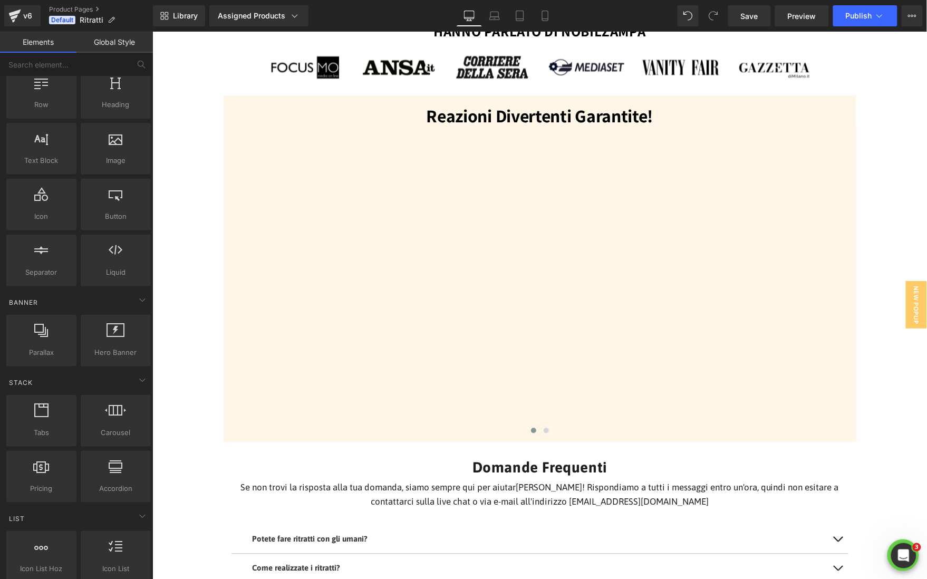
scroll to position [1589, 0]
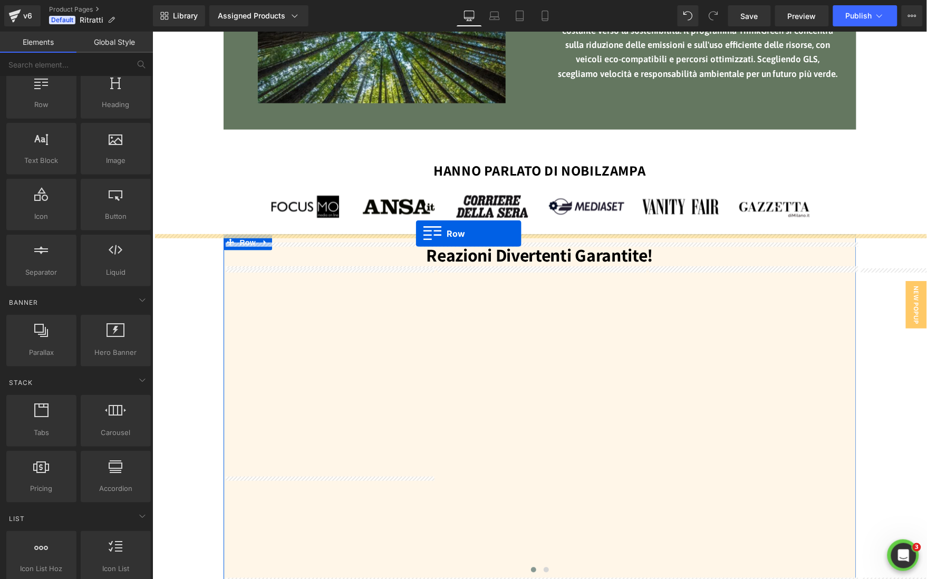
drag, startPoint x: 160, startPoint y: 90, endPoint x: 415, endPoint y: 234, distance: 292.6
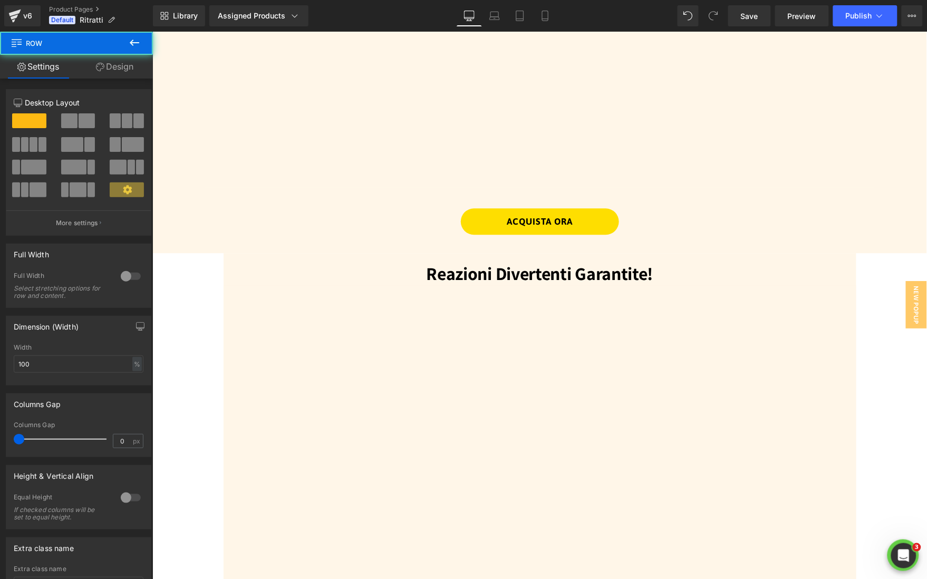
scroll to position [2029, 0]
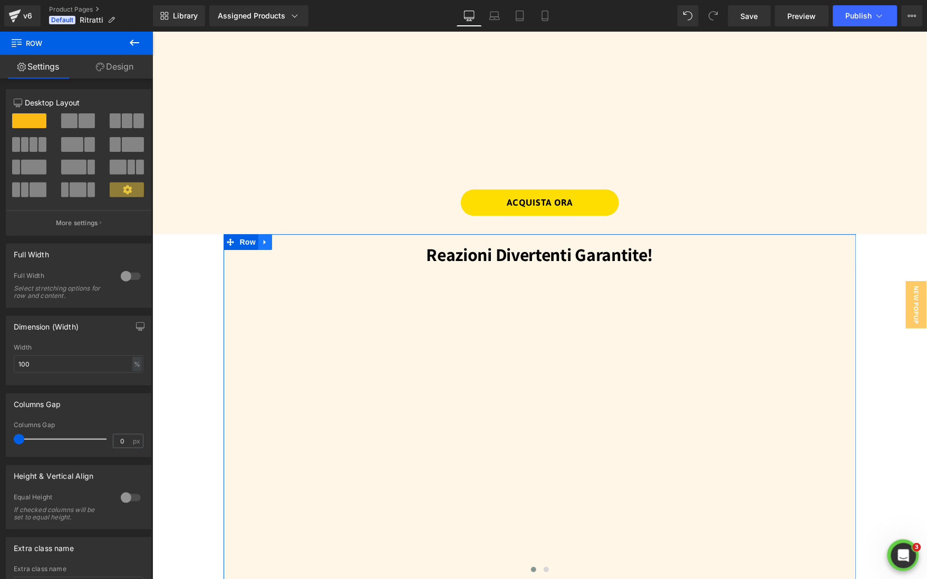
click at [259, 245] on link at bounding box center [265, 242] width 14 height 16
click at [288, 243] on icon at bounding box center [291, 241] width 7 height 7
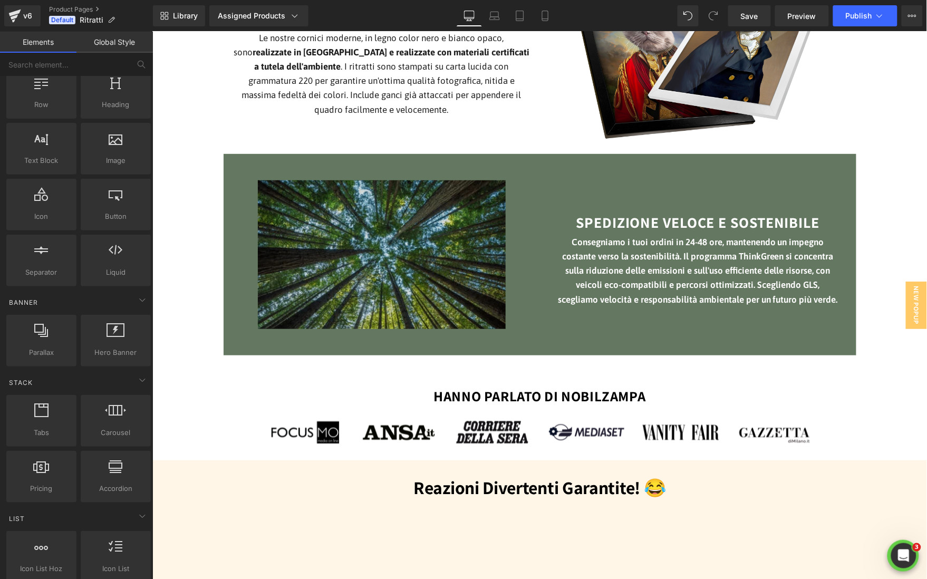
click at [347, 153] on div "CORNICE MODERNA Heading Scelte per dare un tocco di originalità e classe al tuo…" at bounding box center [539, 47] width 633 height 214
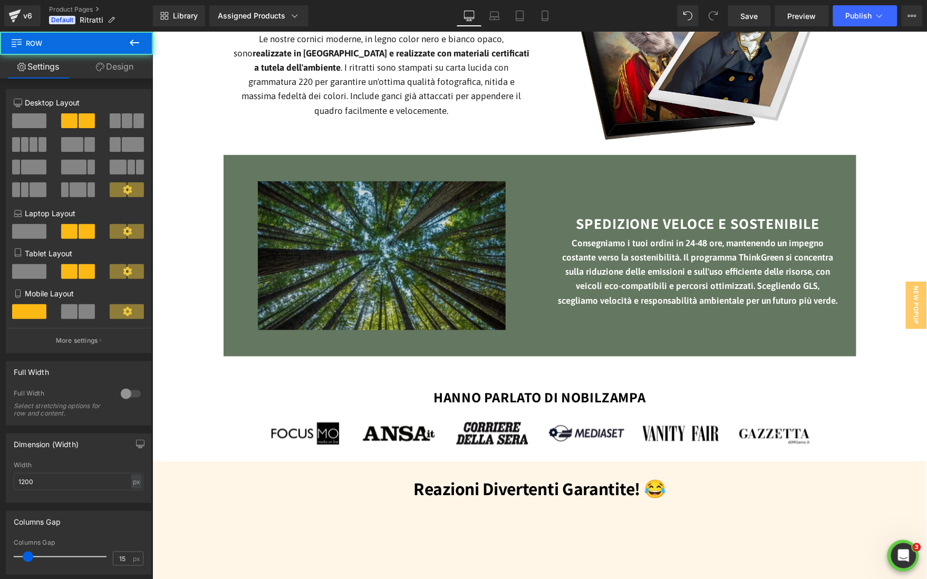
click at [333, 164] on img at bounding box center [381, 255] width 301 height 201
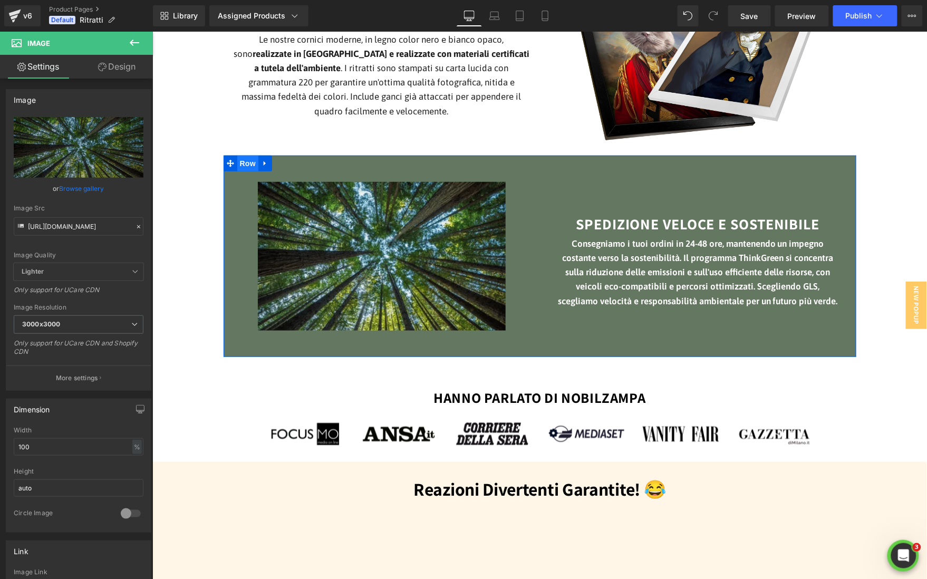
scroll to position [1362, 0]
click at [244, 160] on span "Row" at bounding box center [247, 163] width 21 height 16
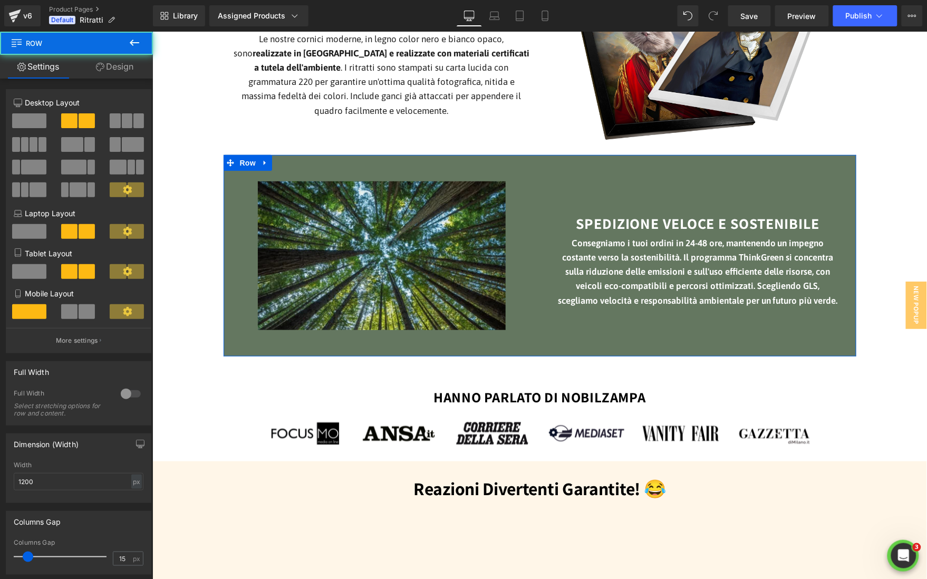
click at [108, 64] on link "Design" at bounding box center [114, 67] width 76 height 24
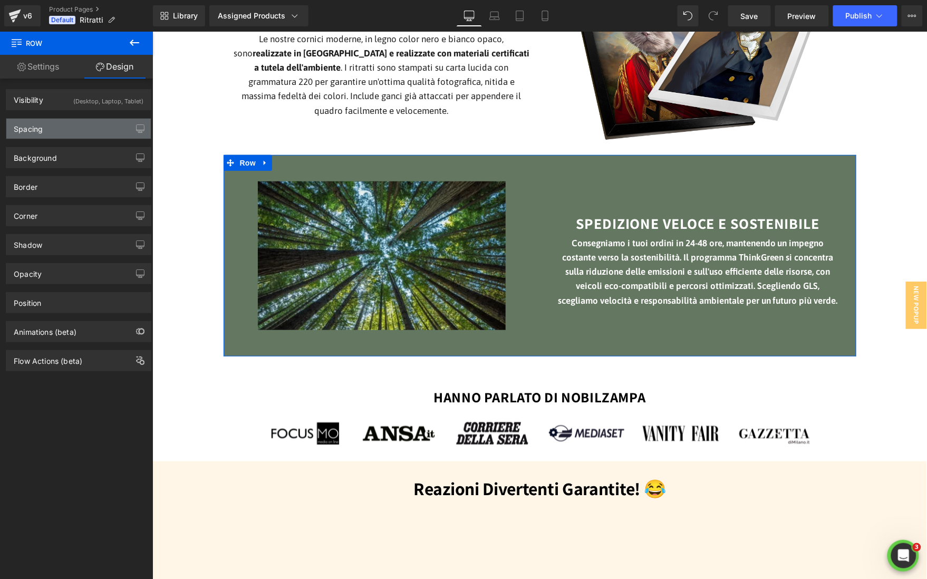
click at [95, 129] on div "Spacing" at bounding box center [78, 129] width 144 height 20
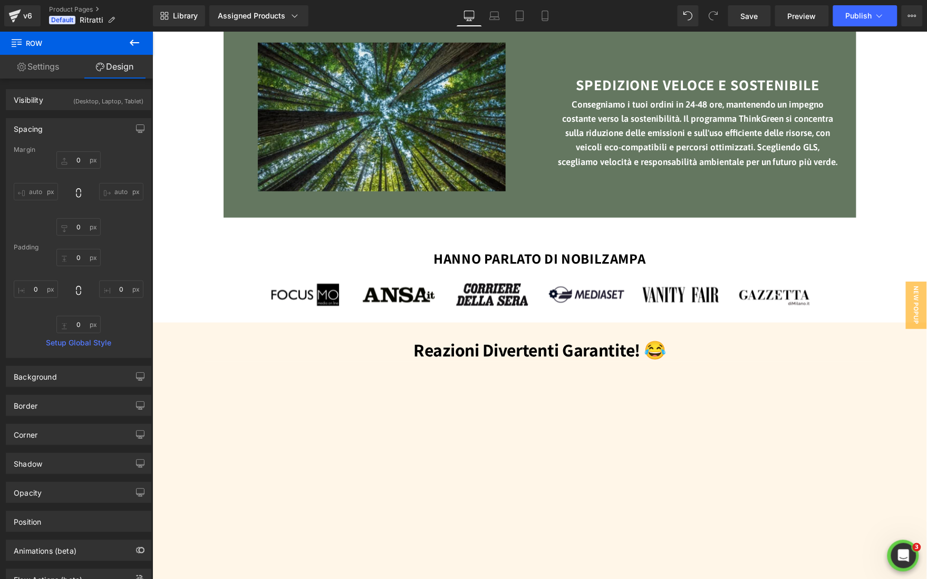
scroll to position [1676, 0]
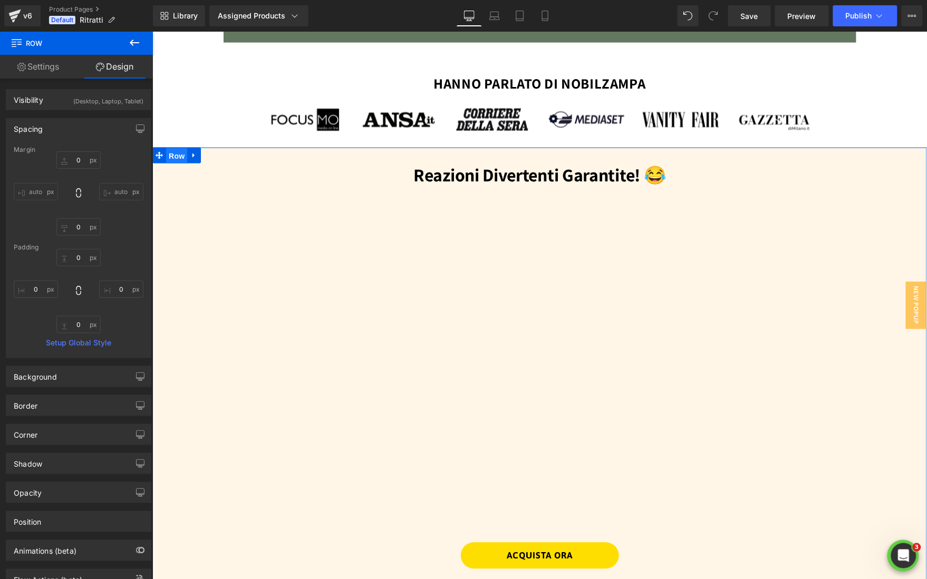
click at [175, 158] on span "Row" at bounding box center [176, 156] width 21 height 16
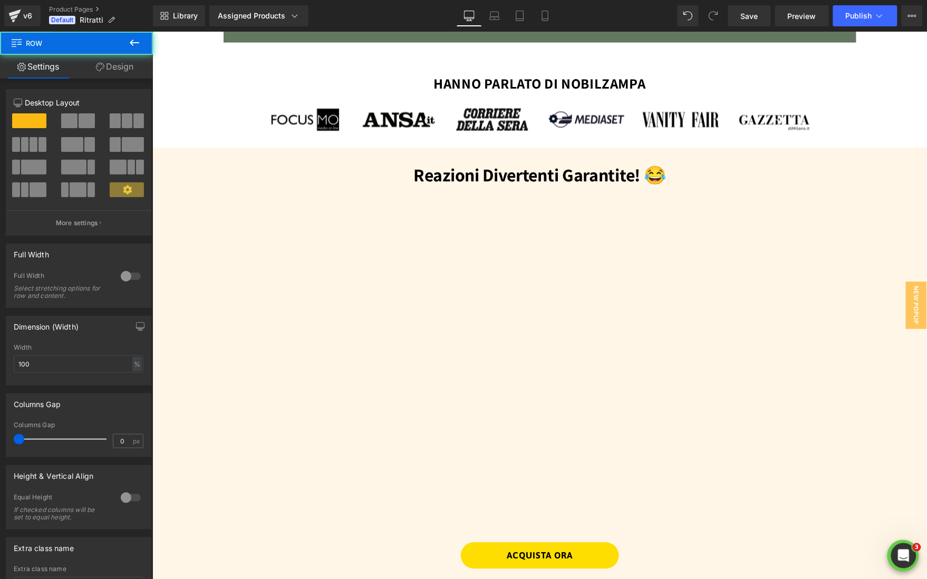
click at [131, 42] on icon at bounding box center [134, 43] width 9 height 6
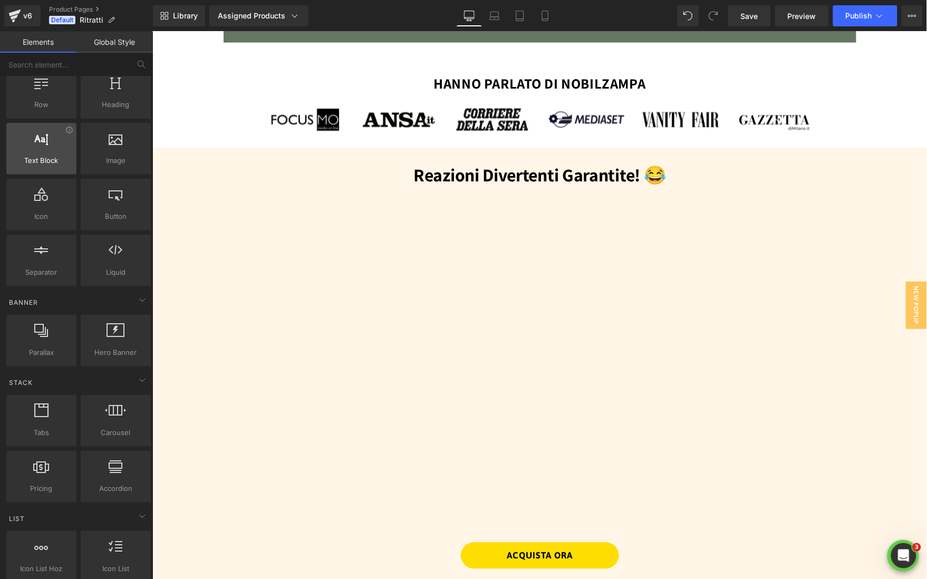
scroll to position [0, 0]
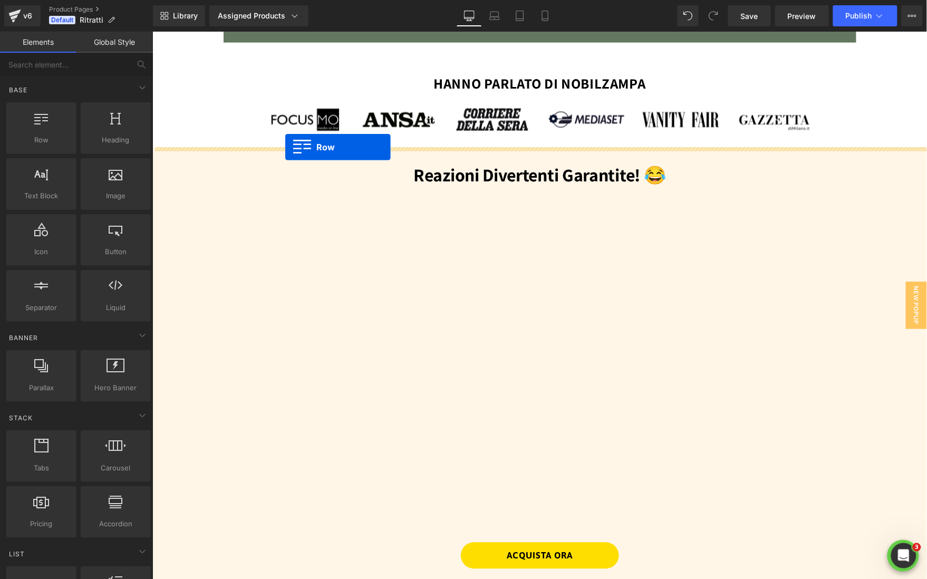
drag, startPoint x: 262, startPoint y: 172, endPoint x: 284, endPoint y: 147, distance: 33.2
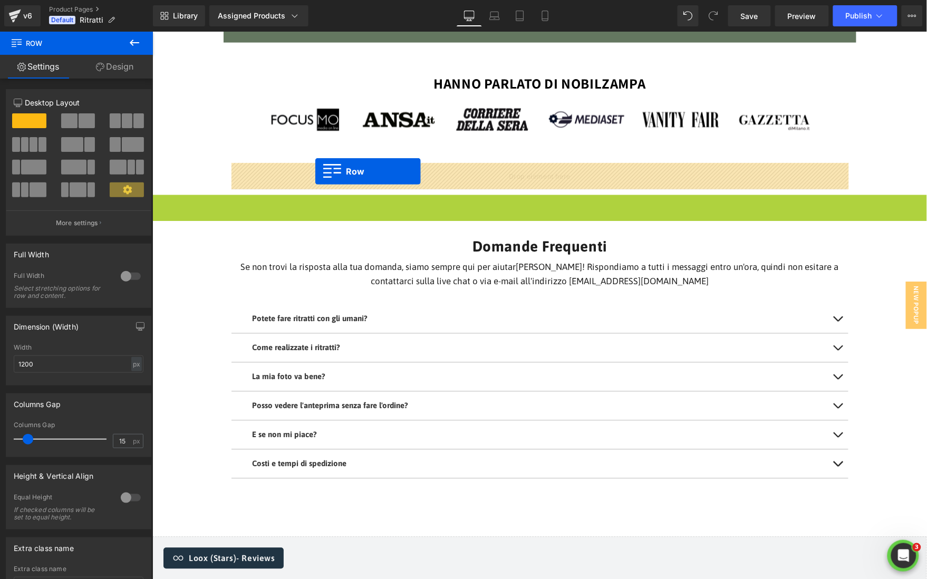
drag, startPoint x: 158, startPoint y: 204, endPoint x: 314, endPoint y: 171, distance: 159.9
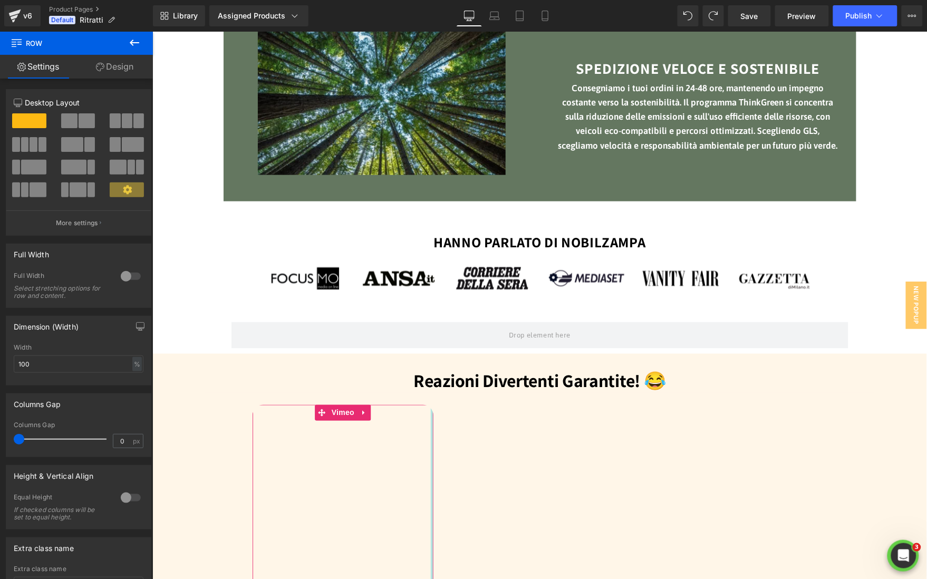
scroll to position [1487, 0]
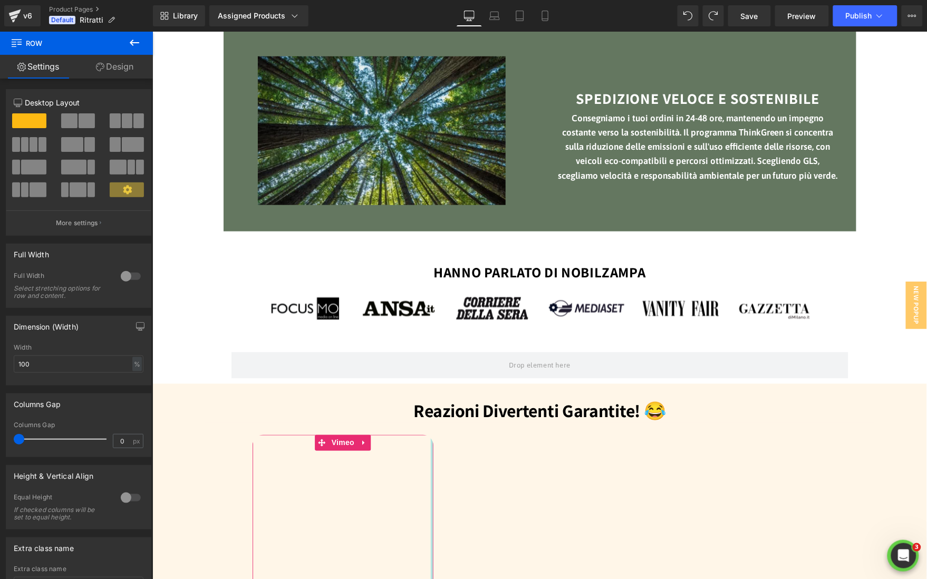
click at [885, 322] on div "Image Image Image Row Image Image Image Row Row" at bounding box center [539, 310] width 775 height 44
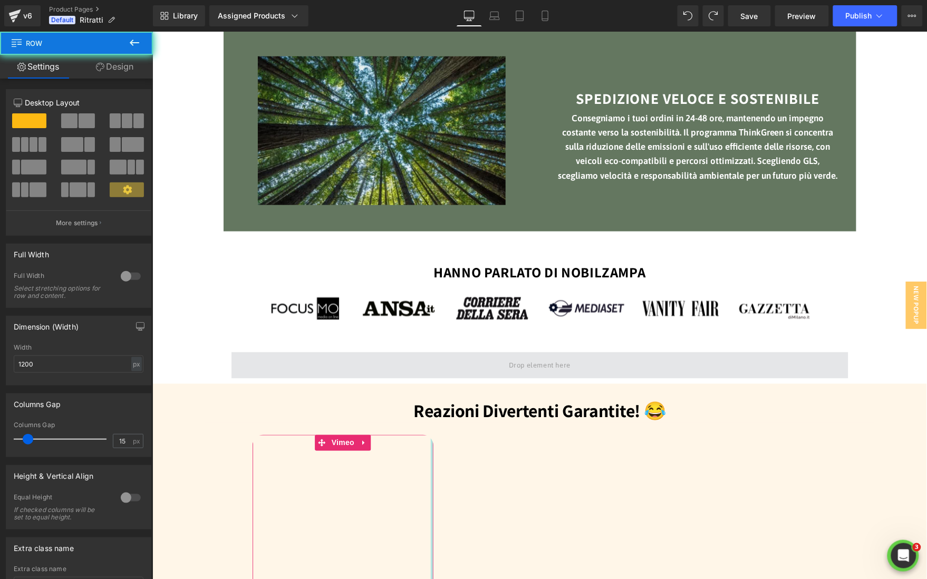
click at [630, 365] on span at bounding box center [539, 365] width 617 height 26
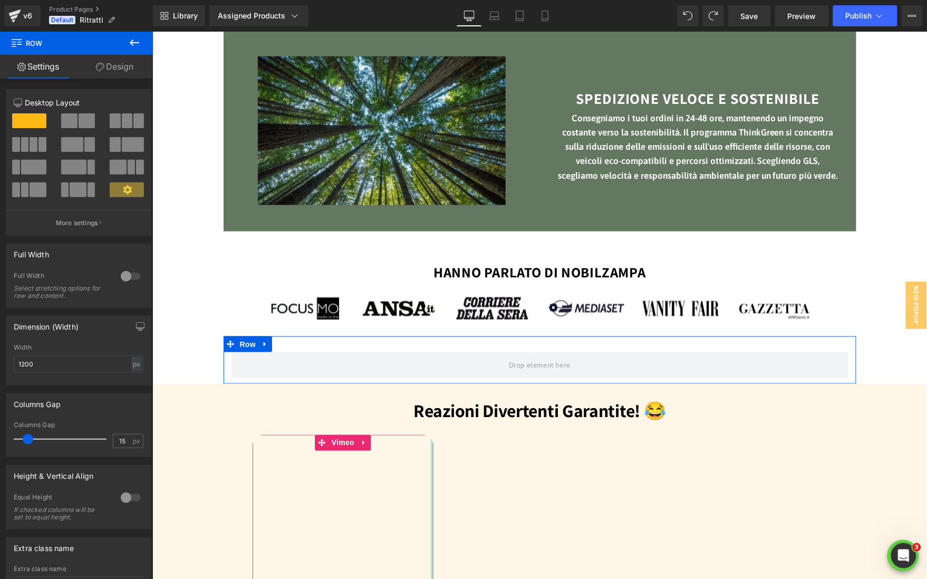
click at [124, 279] on div at bounding box center [130, 276] width 25 height 17
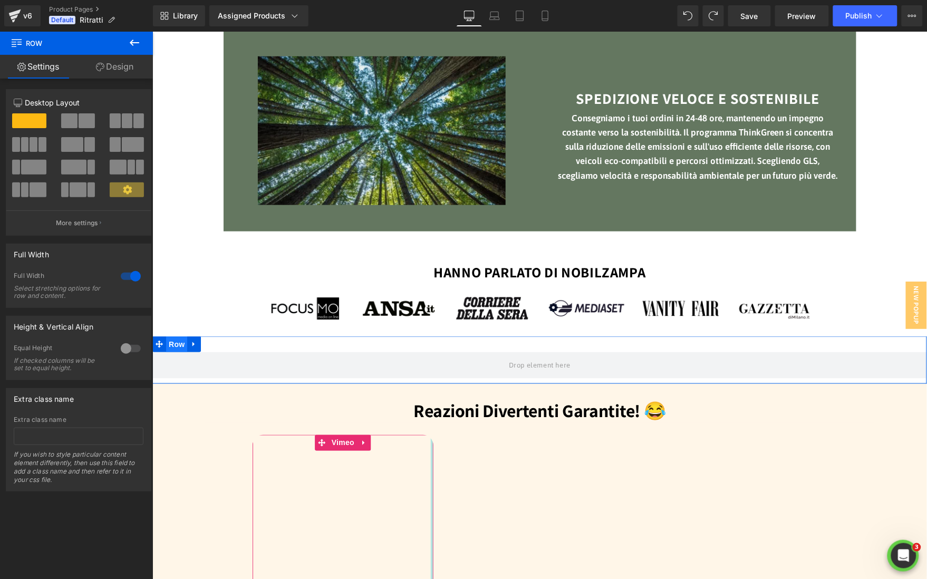
click at [171, 343] on span "Row" at bounding box center [176, 344] width 21 height 16
click at [194, 344] on icon at bounding box center [193, 344] width 2 height 5
click at [221, 346] on icon at bounding box center [220, 343] width 7 height 7
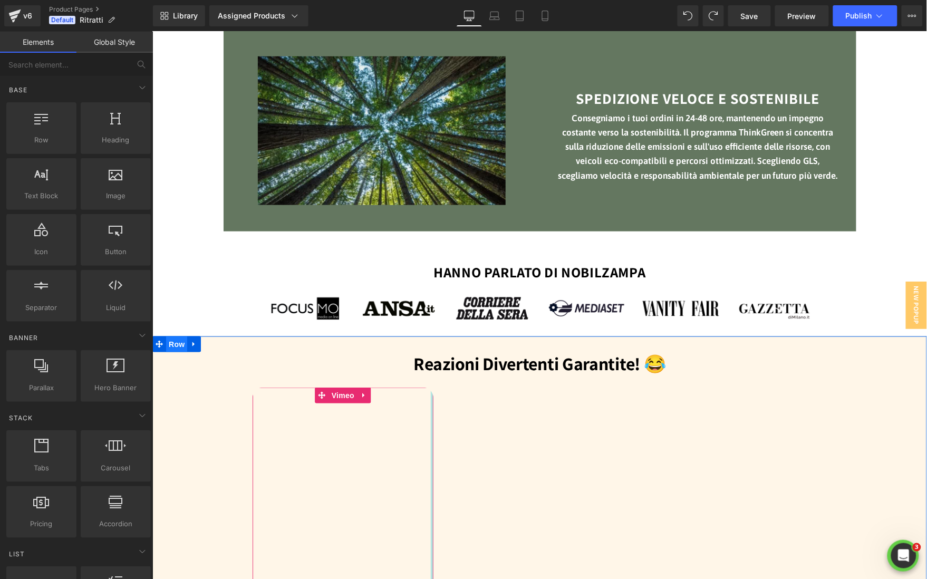
click at [175, 348] on span "Row" at bounding box center [176, 344] width 21 height 16
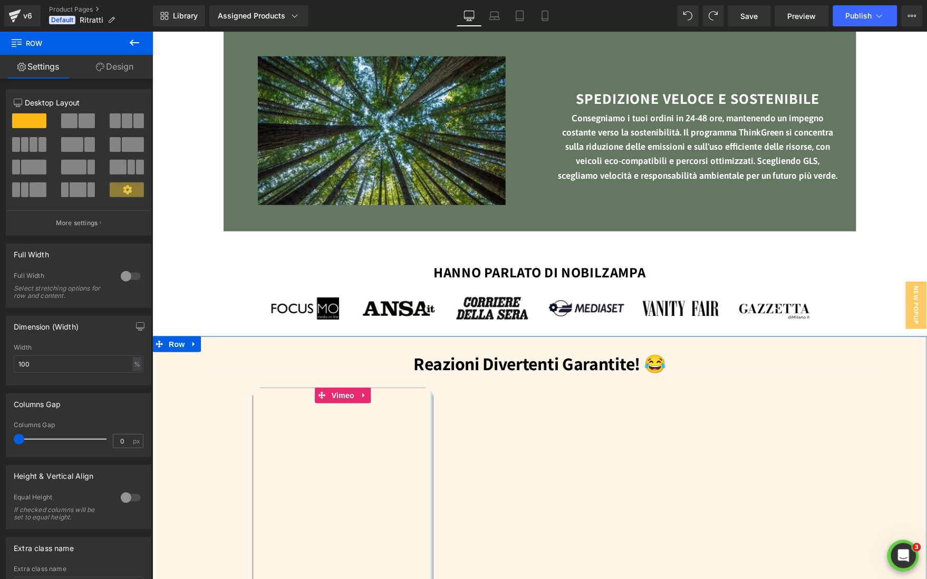
click at [126, 279] on div at bounding box center [130, 276] width 25 height 17
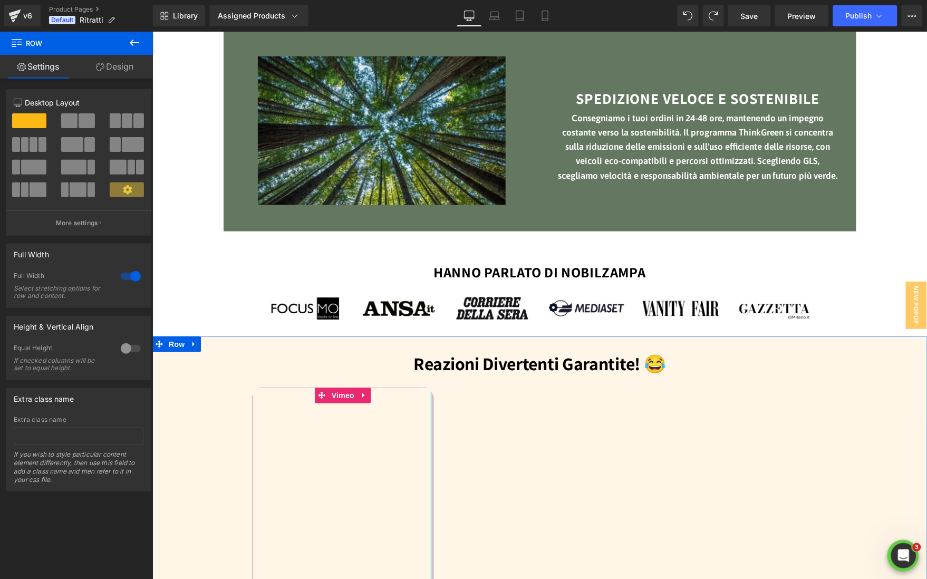
click at [126, 279] on div at bounding box center [130, 276] width 25 height 17
type input "1200"
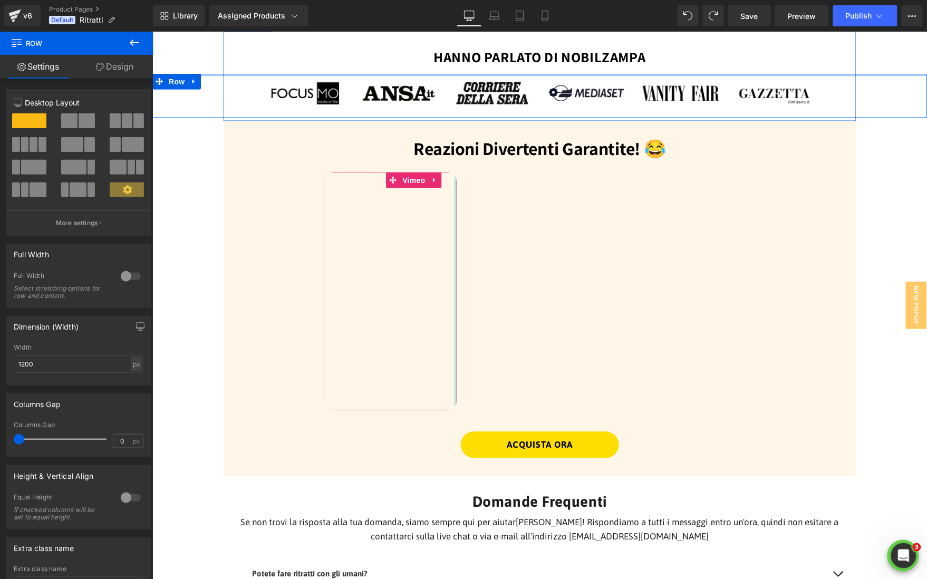
scroll to position [1725, 0]
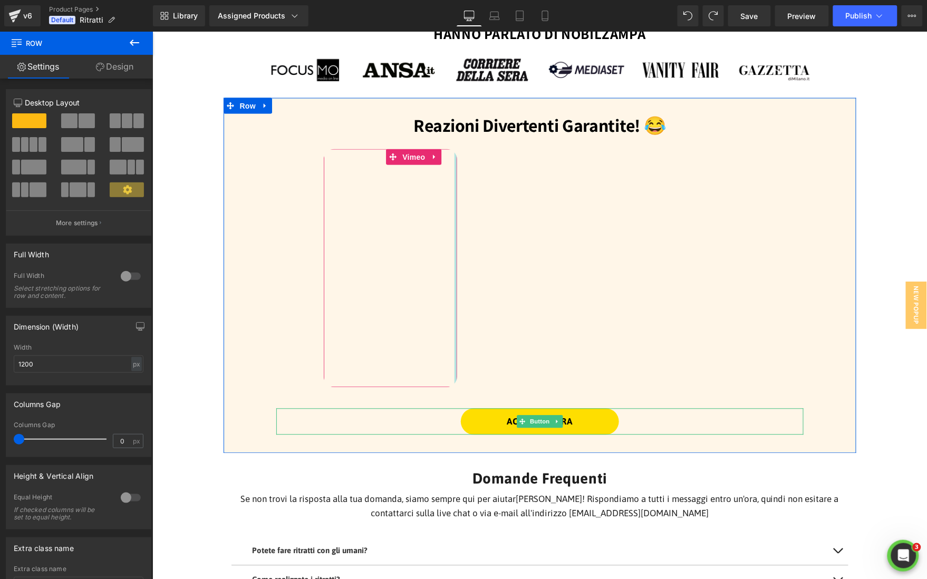
click at [589, 421] on link "ACQUISTA ORA" at bounding box center [539, 421] width 158 height 26
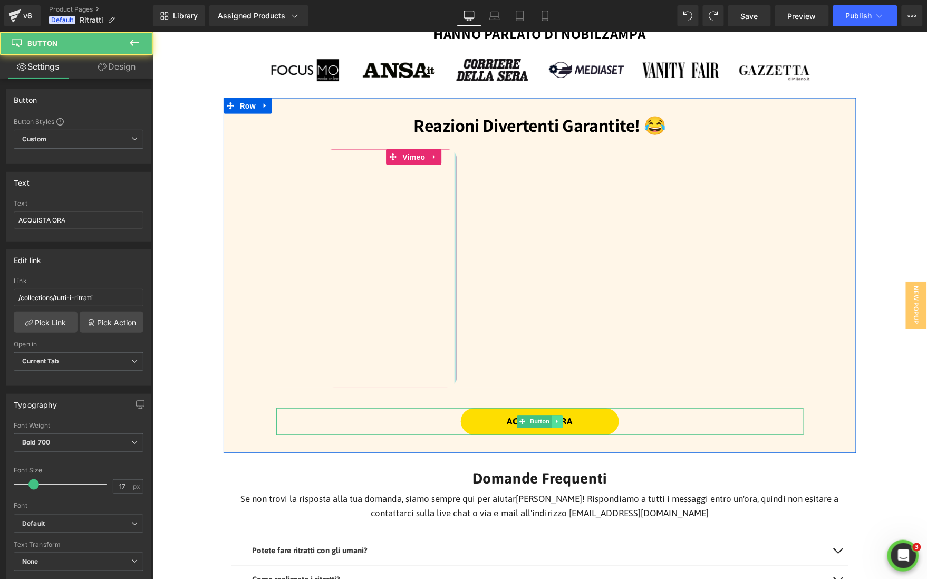
click at [558, 420] on icon at bounding box center [557, 421] width 6 height 6
click at [563, 421] on icon at bounding box center [562, 422] width 6 height 6
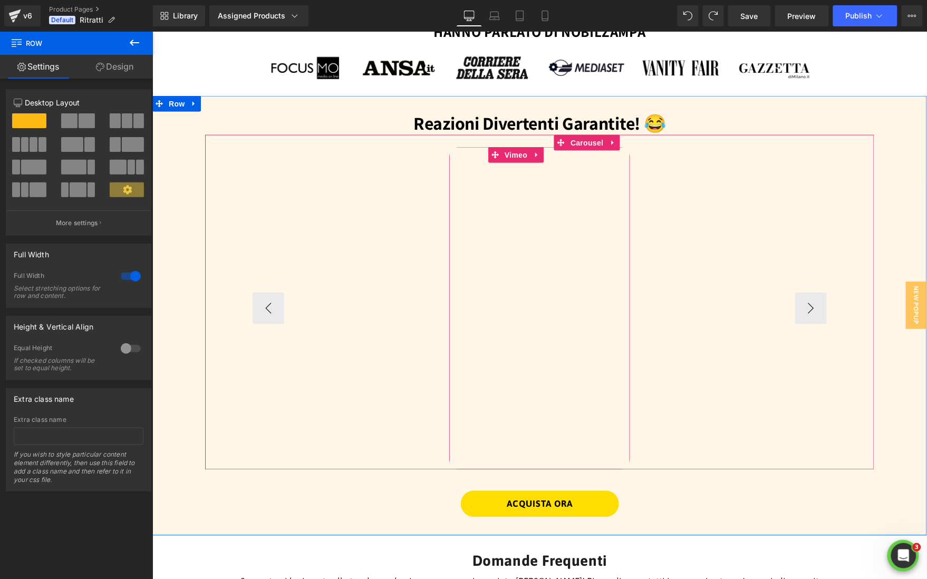
scroll to position [1745, 0]
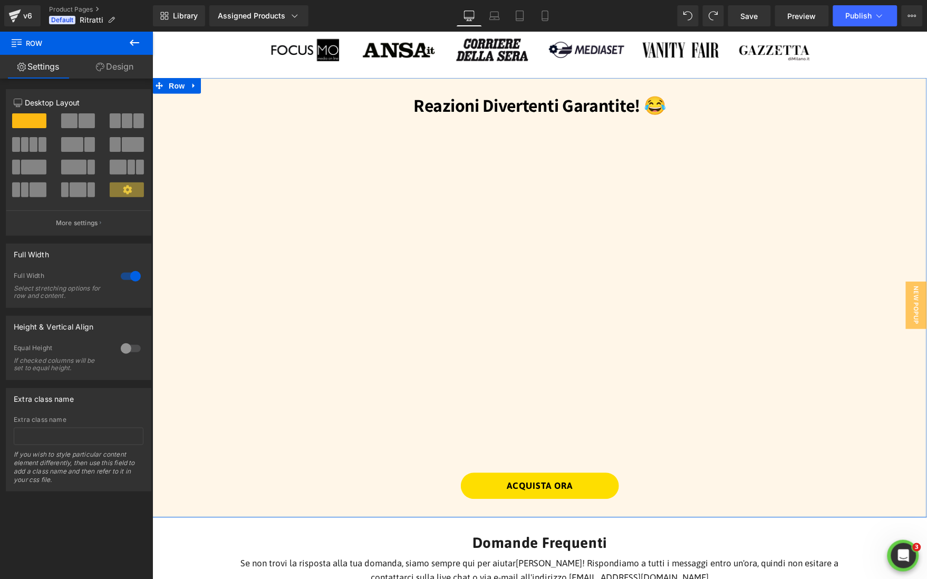
click at [587, 491] on link "ACQUISTA ORA" at bounding box center [539, 485] width 158 height 26
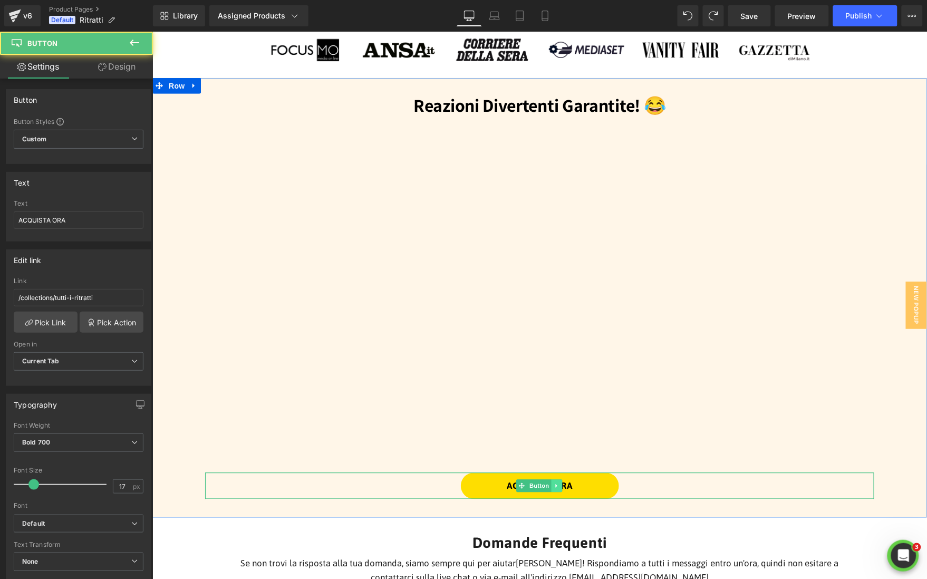
click at [557, 486] on icon at bounding box center [557, 486] width 6 height 6
click at [563, 486] on icon at bounding box center [562, 486] width 6 height 6
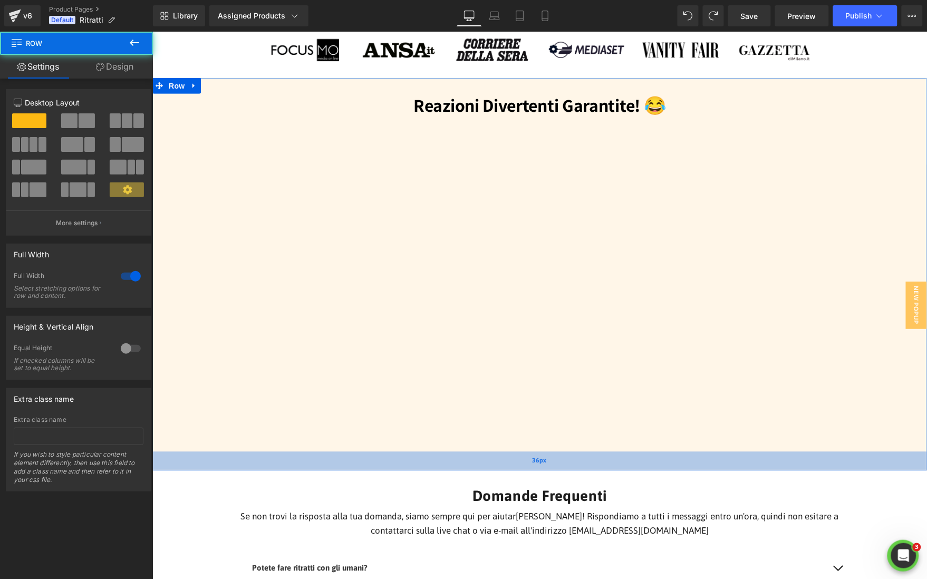
drag, startPoint x: 607, startPoint y: 453, endPoint x: 607, endPoint y: 469, distance: 16.3
click at [607, 469] on div "36px" at bounding box center [539, 460] width 775 height 19
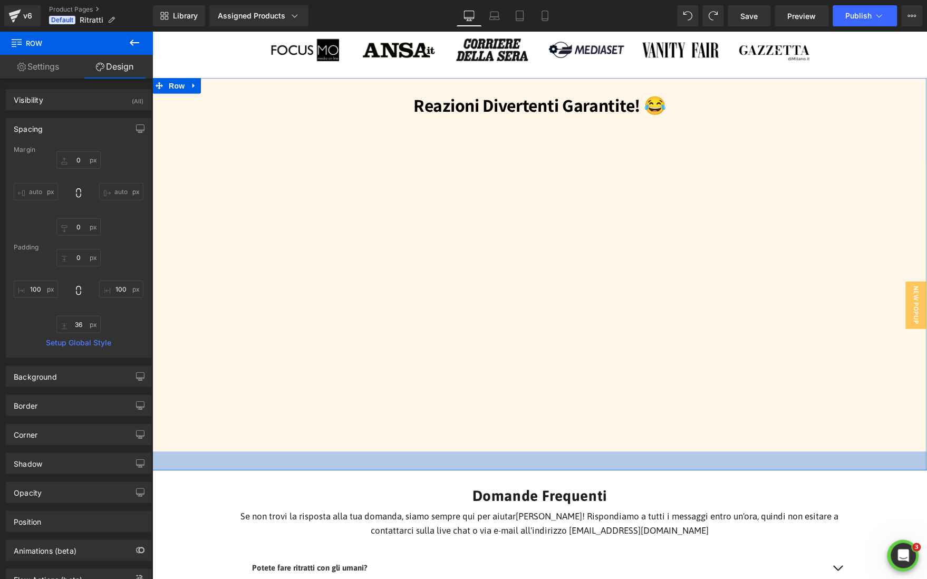
click at [825, 470] on div "36px" at bounding box center [539, 460] width 775 height 19
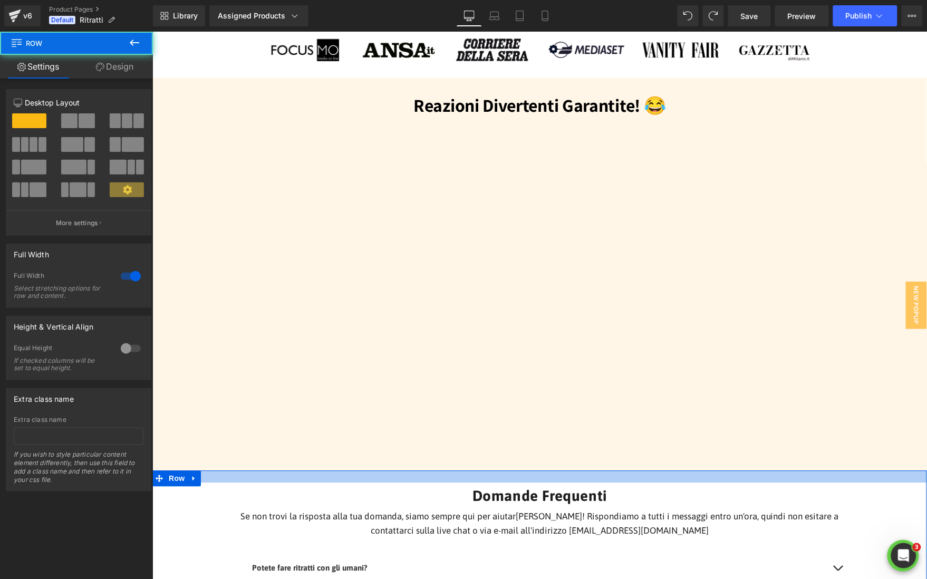
click at [825, 470] on div at bounding box center [539, 476] width 775 height 12
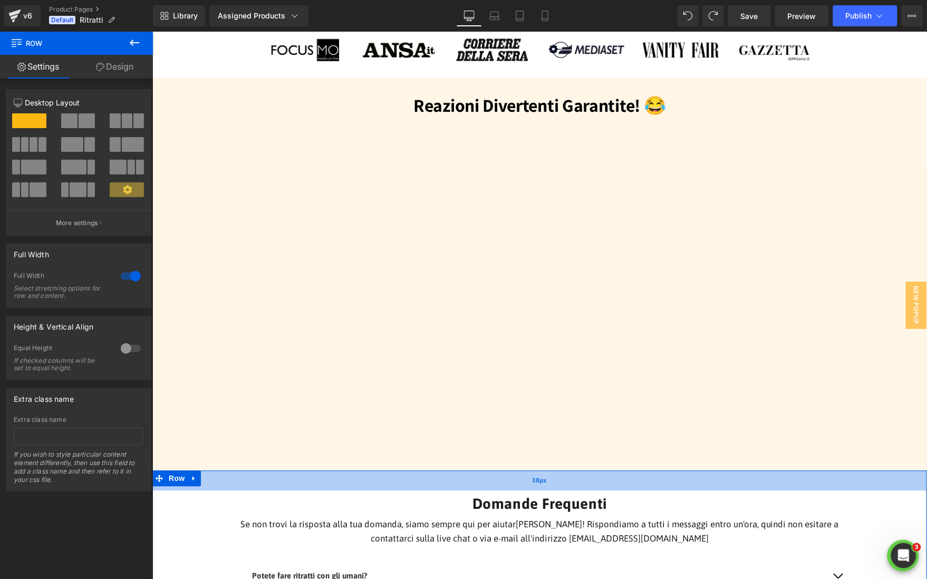
drag, startPoint x: 825, startPoint y: 470, endPoint x: 825, endPoint y: 478, distance: 7.9
click at [825, 478] on div "38px" at bounding box center [539, 480] width 775 height 20
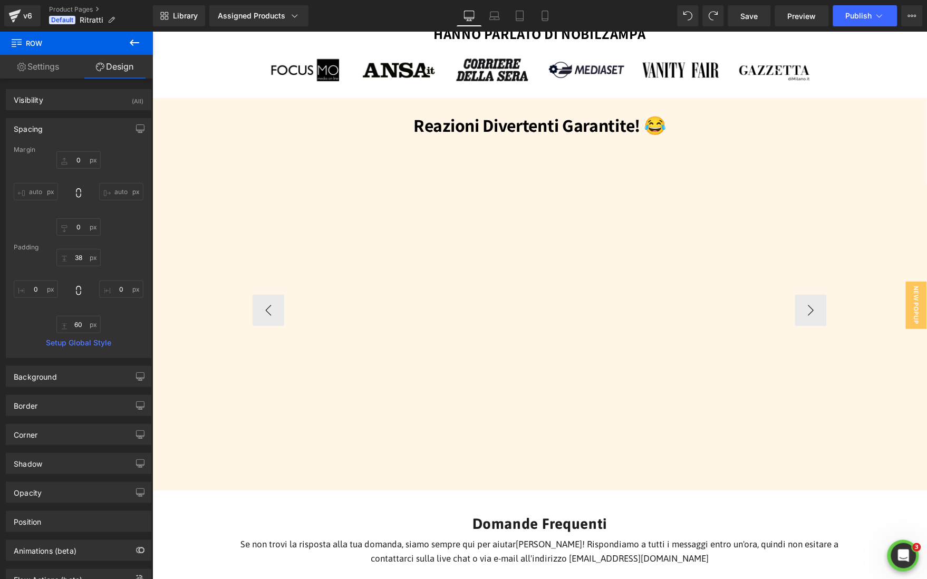
scroll to position [1623, 0]
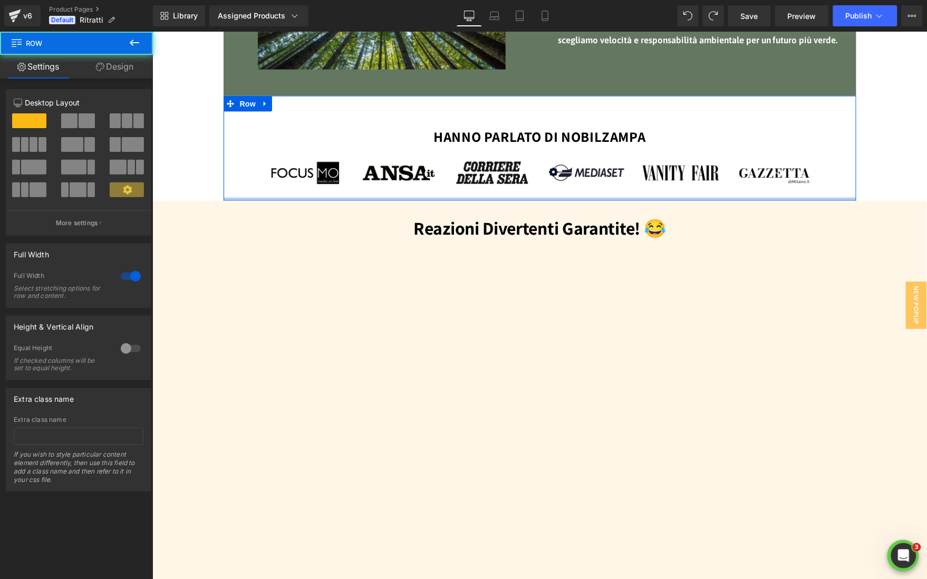
click at [600, 200] on div "Reazioni Divertenti Garantite! 😂 Heading Vimeo Vimeo Vimeo Vimeo Vimeo" at bounding box center [539, 396] width 775 height 393
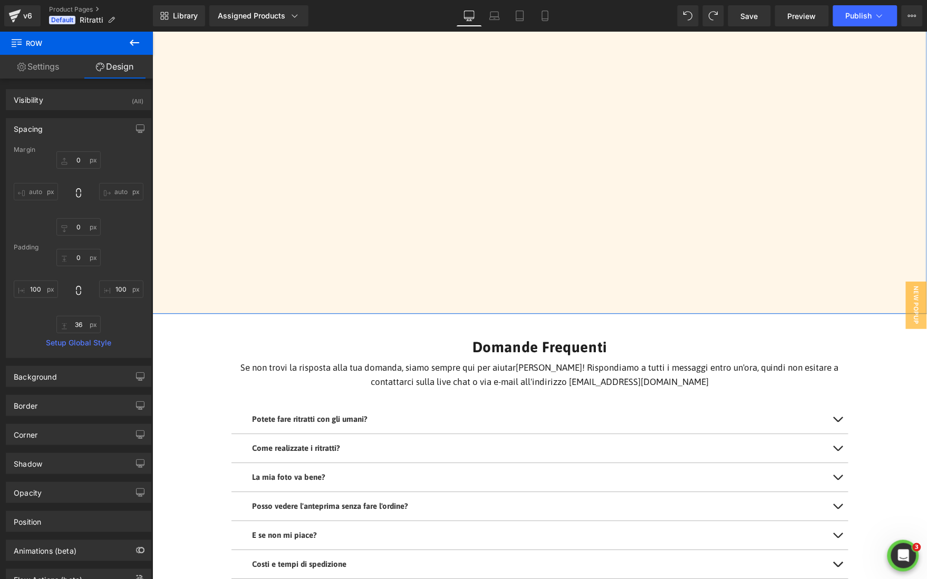
scroll to position [1934, 0]
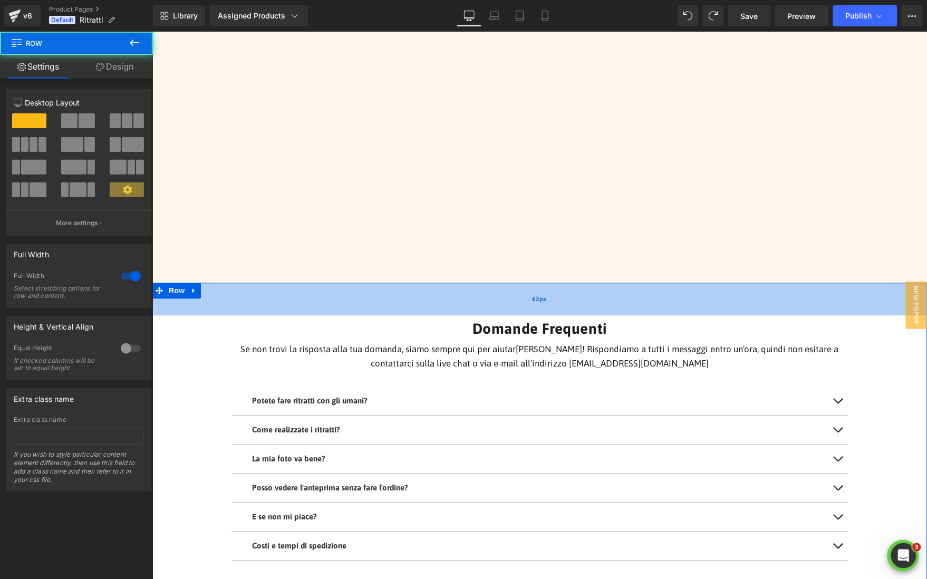
drag, startPoint x: 651, startPoint y: 282, endPoint x: 651, endPoint y: 294, distance: 12.7
click at [651, 294] on div "62px" at bounding box center [539, 298] width 775 height 33
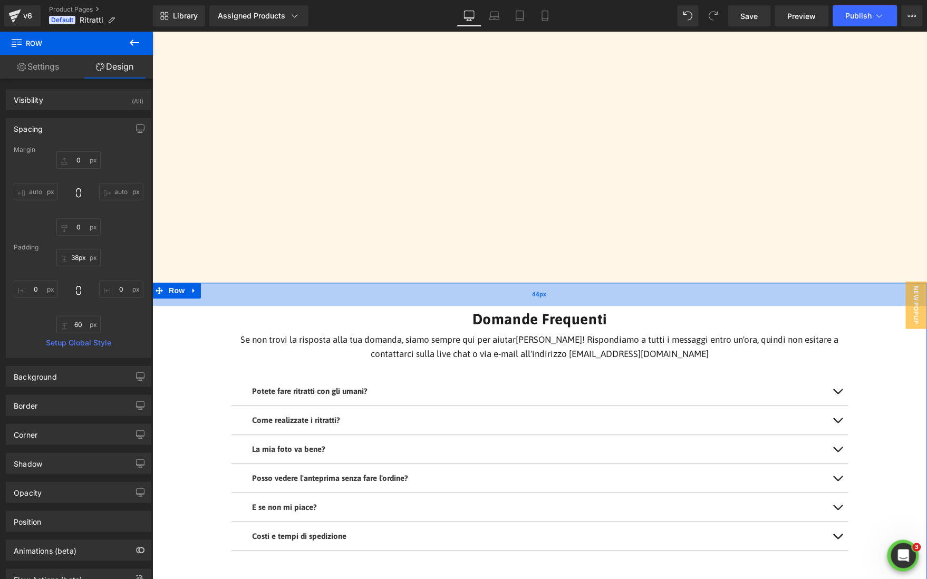
type input "37px"
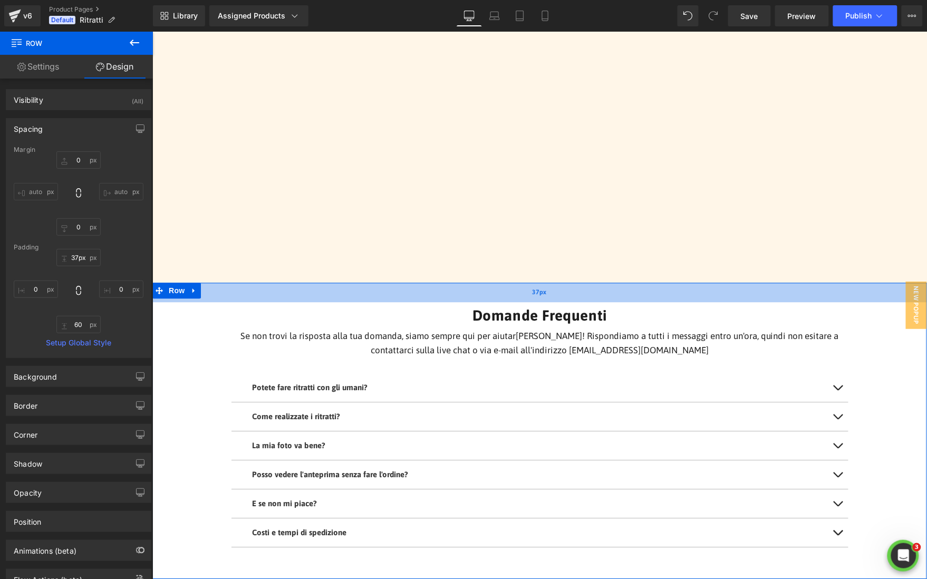
click at [665, 284] on div "37px" at bounding box center [539, 292] width 775 height 20
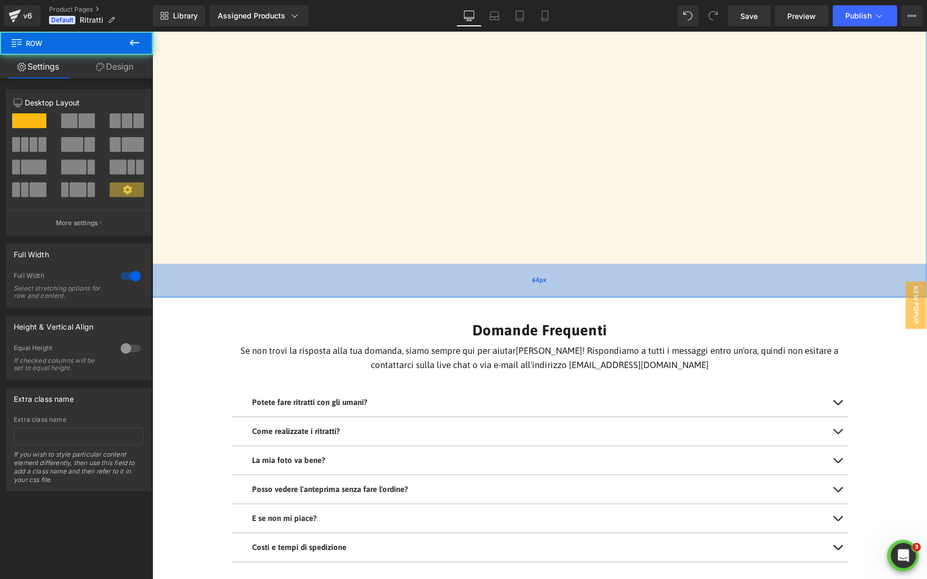
drag, startPoint x: 668, startPoint y: 277, endPoint x: 667, endPoint y: 292, distance: 14.3
click at [667, 292] on div "64px" at bounding box center [539, 280] width 775 height 34
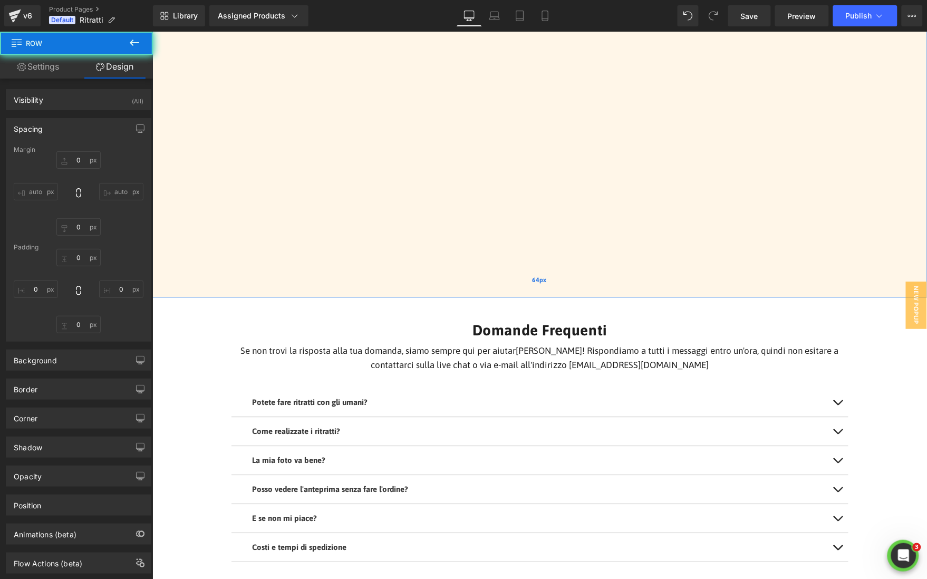
type input "0"
type input "100"
type input "64"
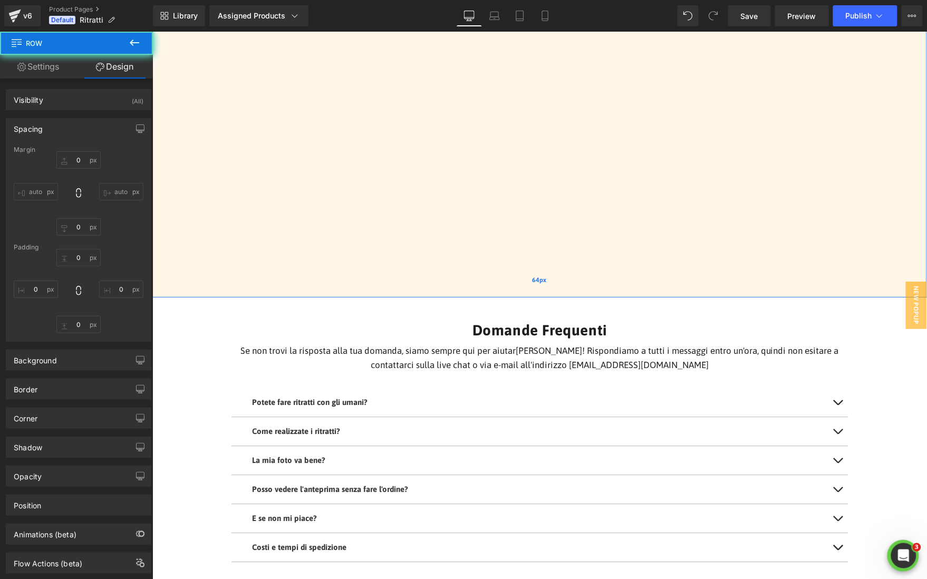
type input "100"
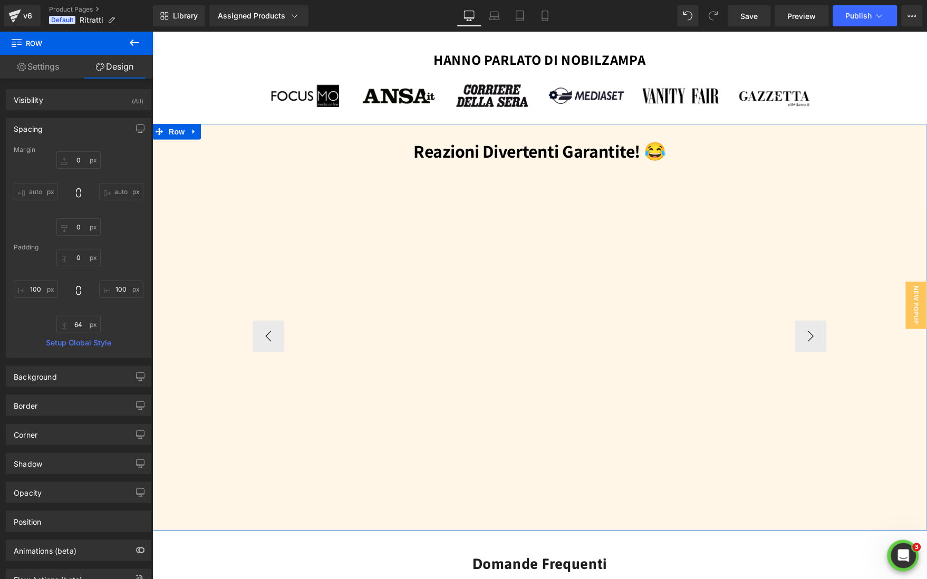
scroll to position [1700, 0]
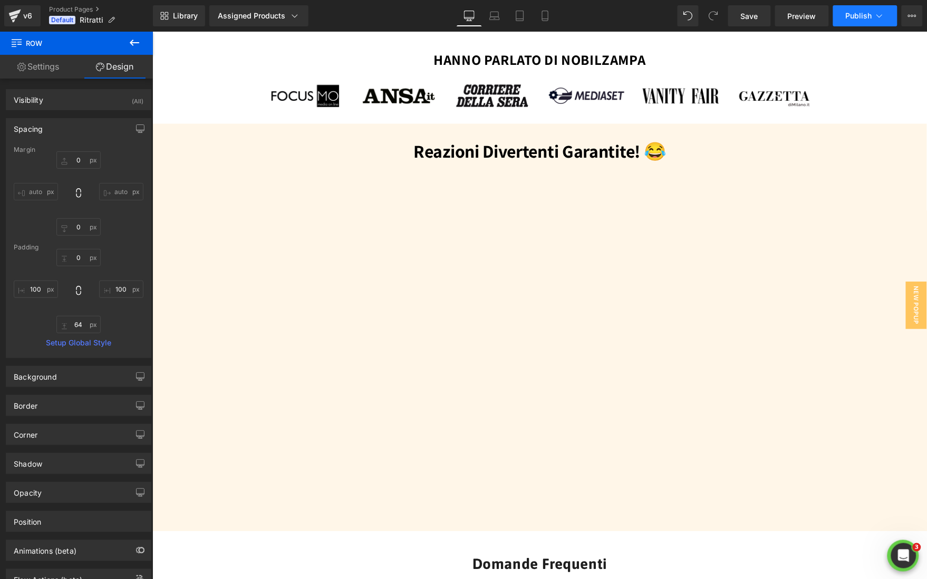
click at [858, 18] on span "Publish" at bounding box center [859, 16] width 26 height 8
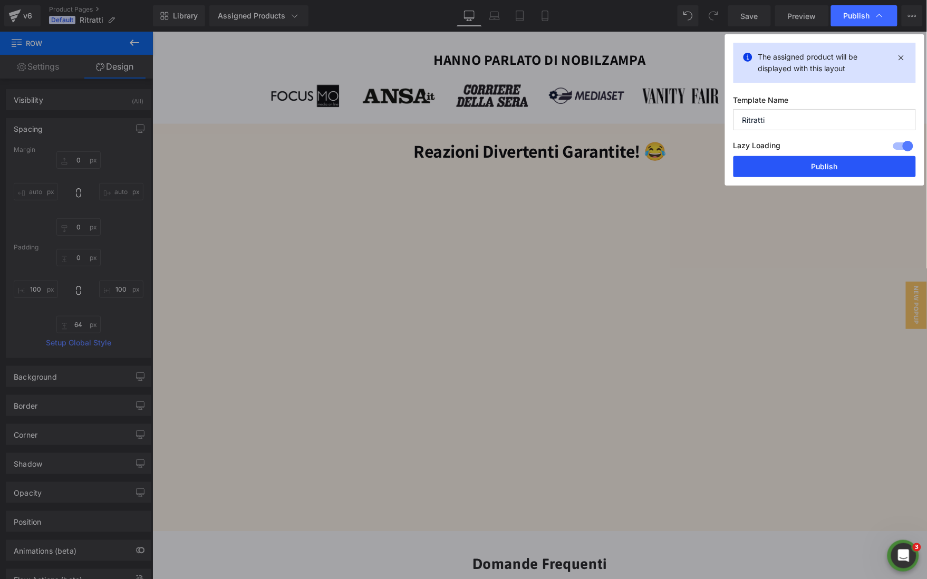
click at [831, 168] on button "Publish" at bounding box center [825, 166] width 182 height 21
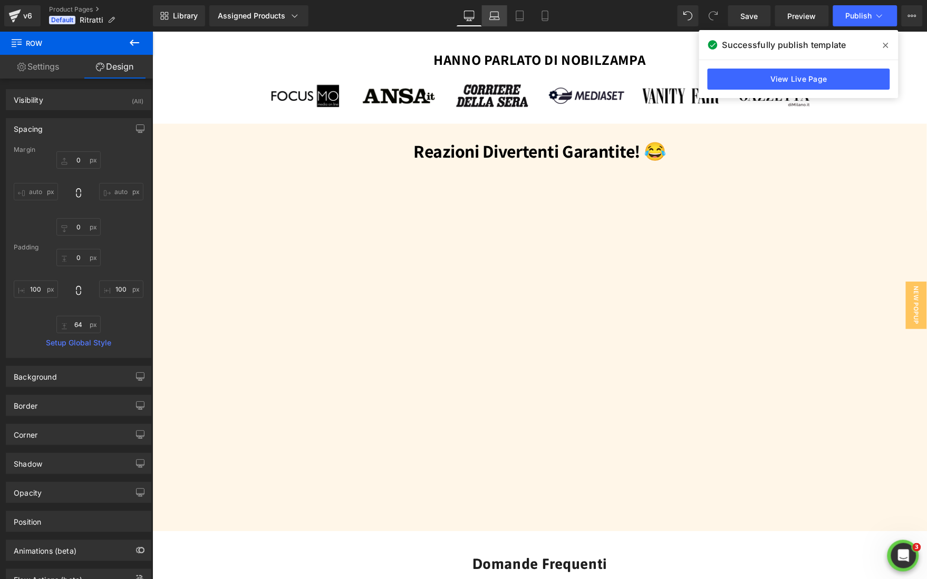
click at [495, 22] on link "Laptop" at bounding box center [494, 15] width 25 height 21
type input "0"
type input "40"
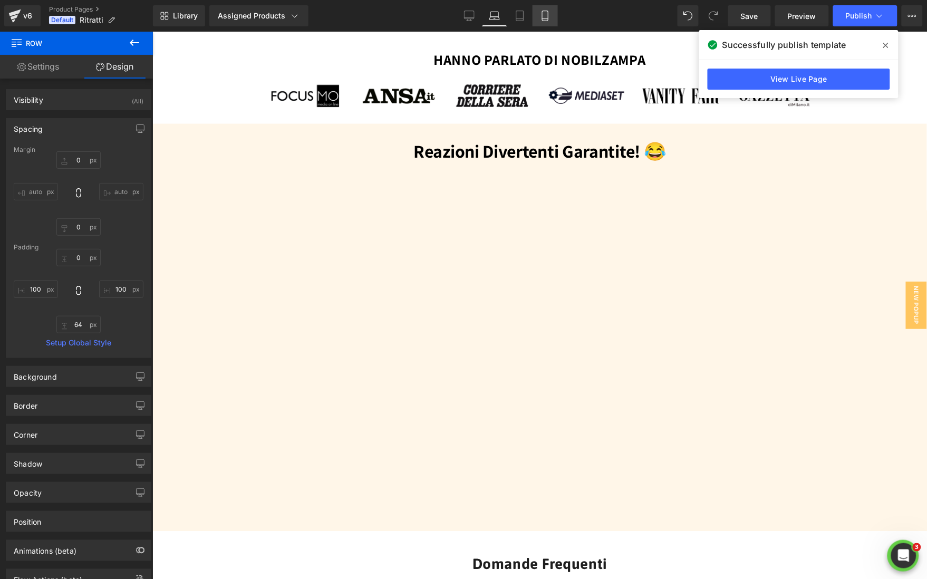
type input "10"
type input "40"
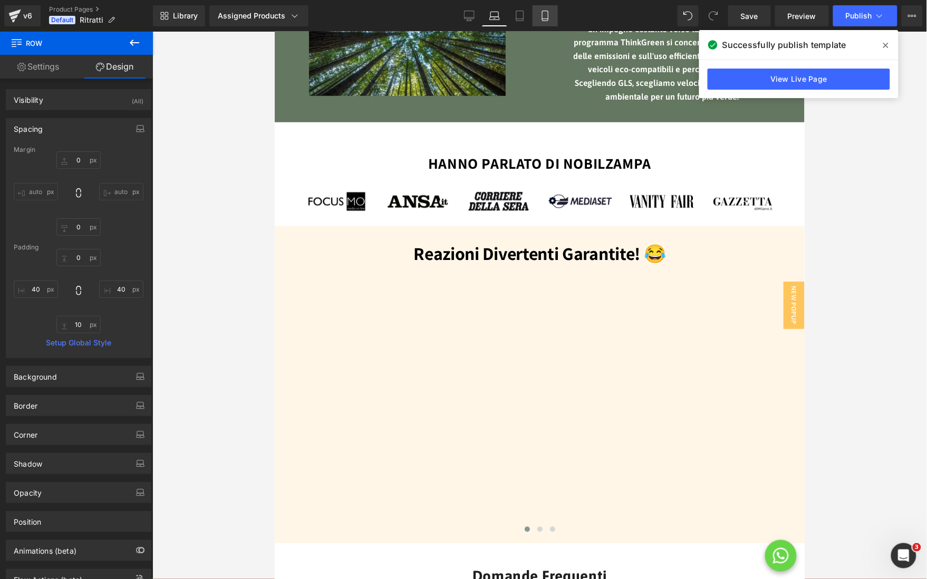
click at [541, 19] on icon at bounding box center [545, 16] width 11 height 11
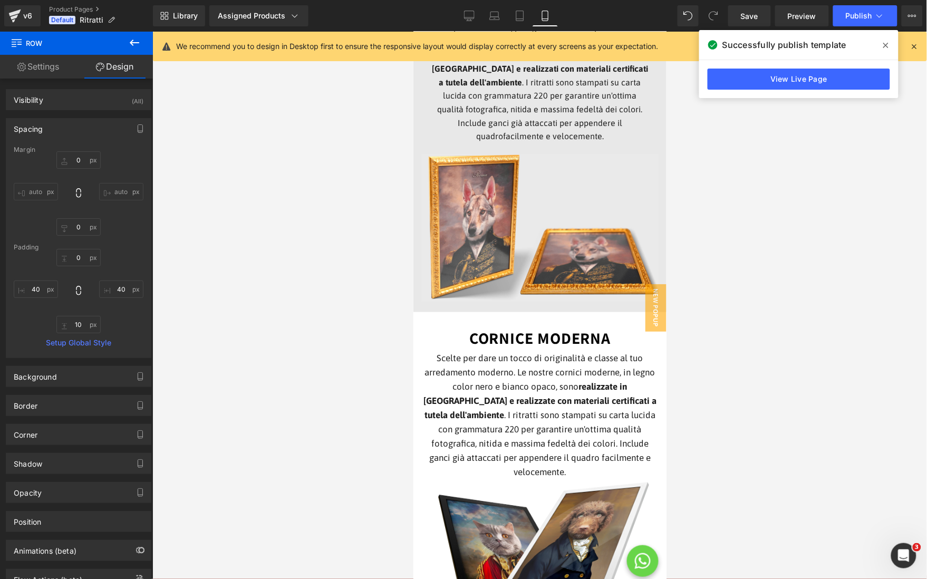
type input "0"
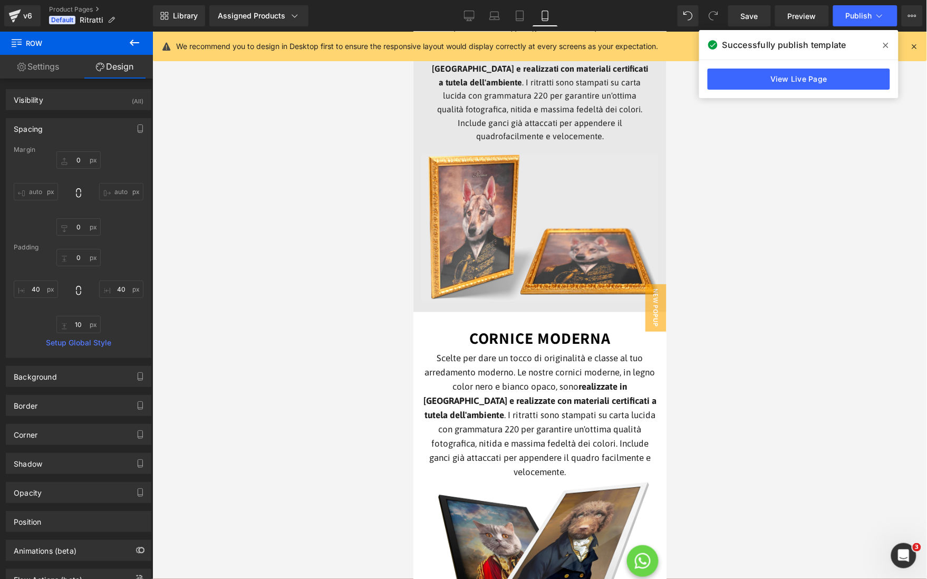
type input "0"
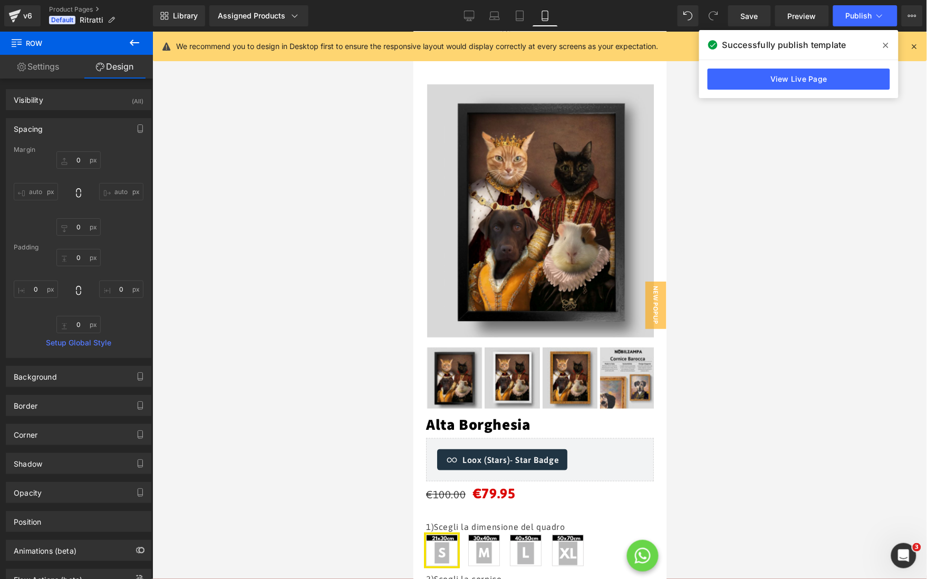
scroll to position [0, 0]
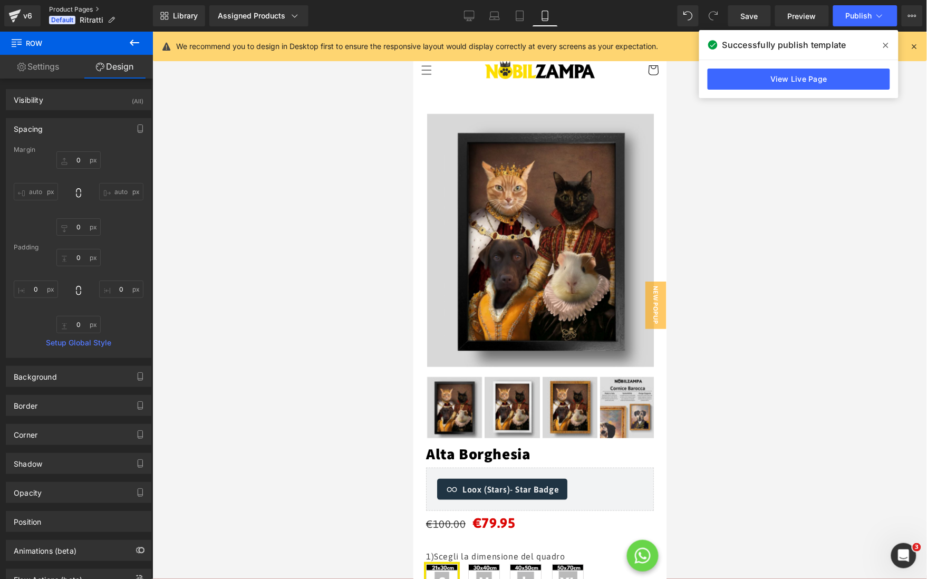
click at [78, 6] on link "Product Pages" at bounding box center [101, 9] width 104 height 8
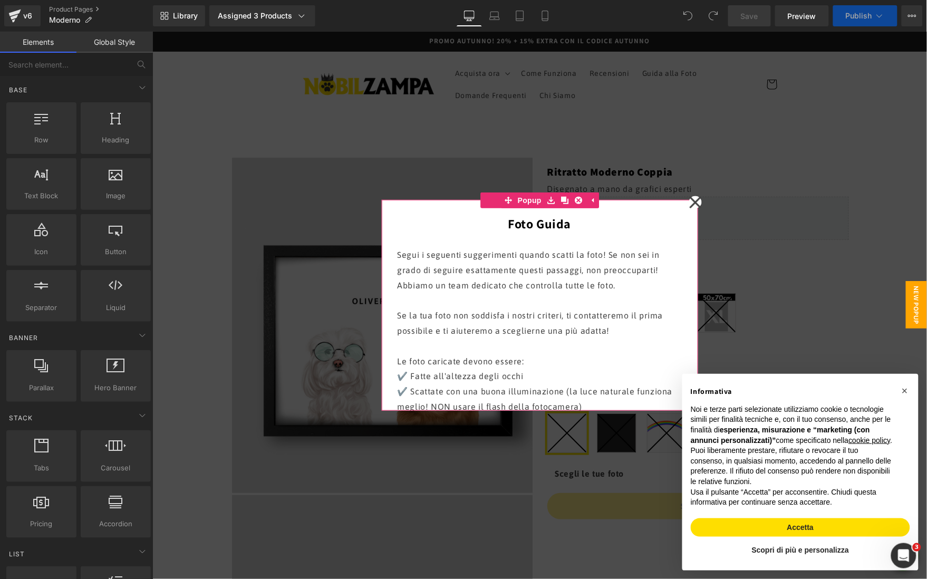
click at [699, 201] on icon at bounding box center [695, 202] width 13 height 53
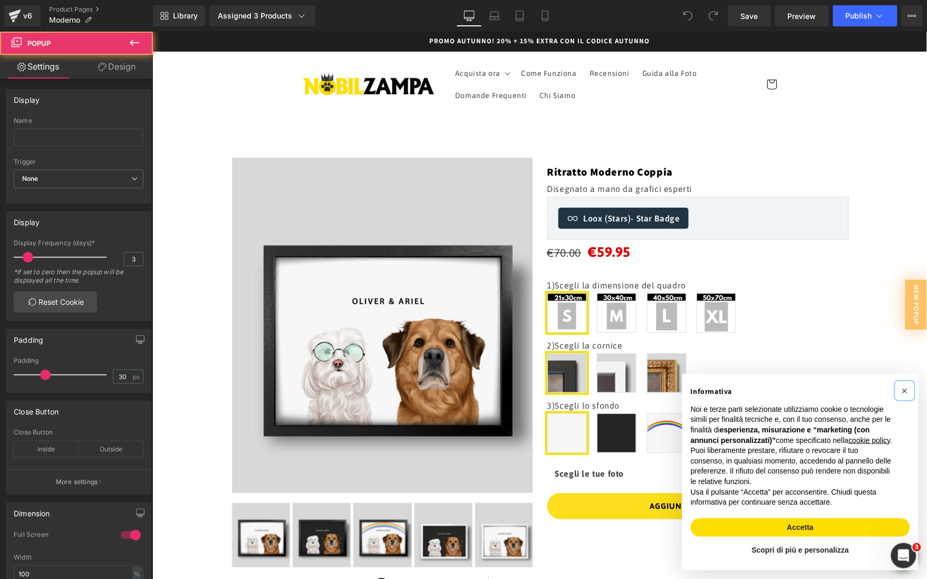
drag, startPoint x: 908, startPoint y: 379, endPoint x: 827, endPoint y: 390, distance: 81.4
click at [907, 382] on button "×" at bounding box center [904, 390] width 17 height 17
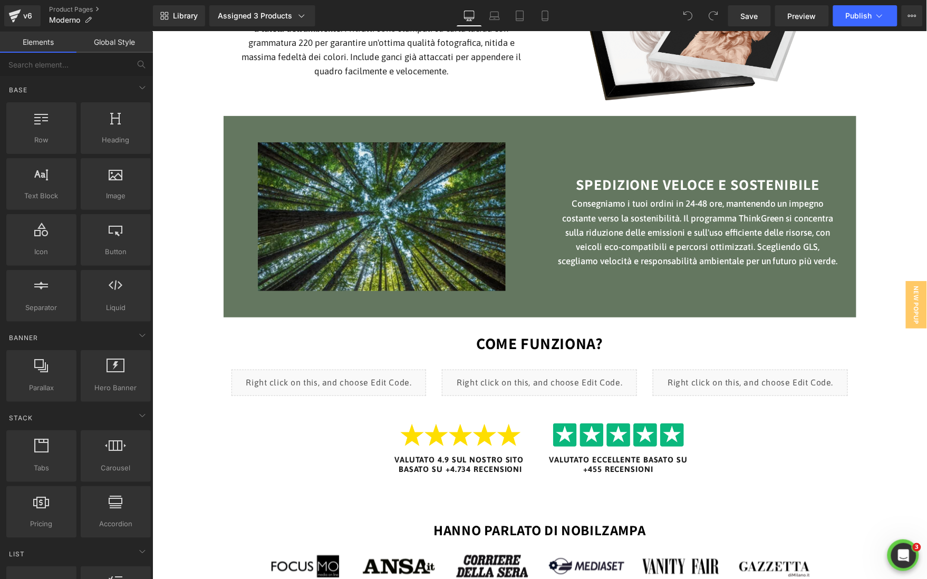
scroll to position [1294, 0]
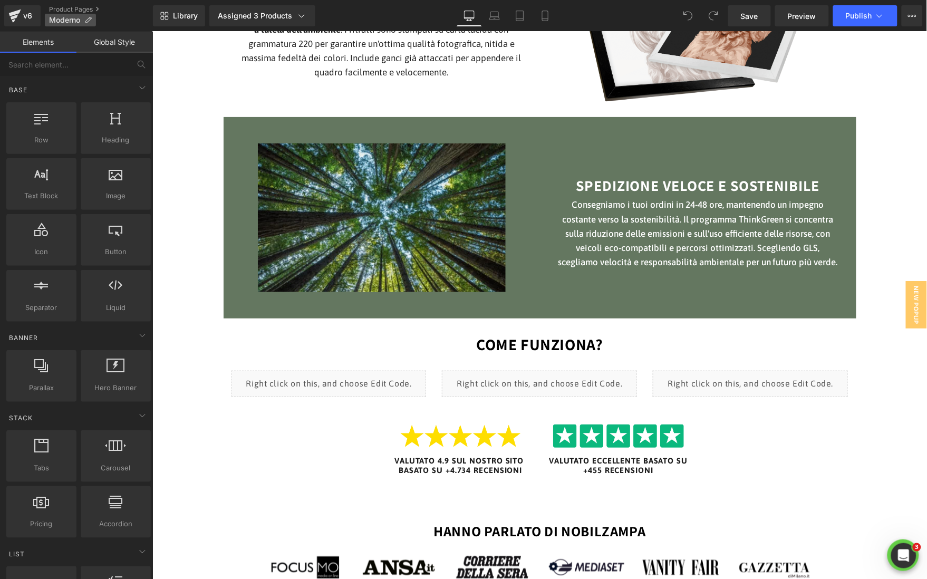
click at [84, 21] on icon at bounding box center [87, 19] width 7 height 7
click at [97, 12] on link "Product Pages" at bounding box center [101, 9] width 104 height 8
